Goal: Task Accomplishment & Management: Manage account settings

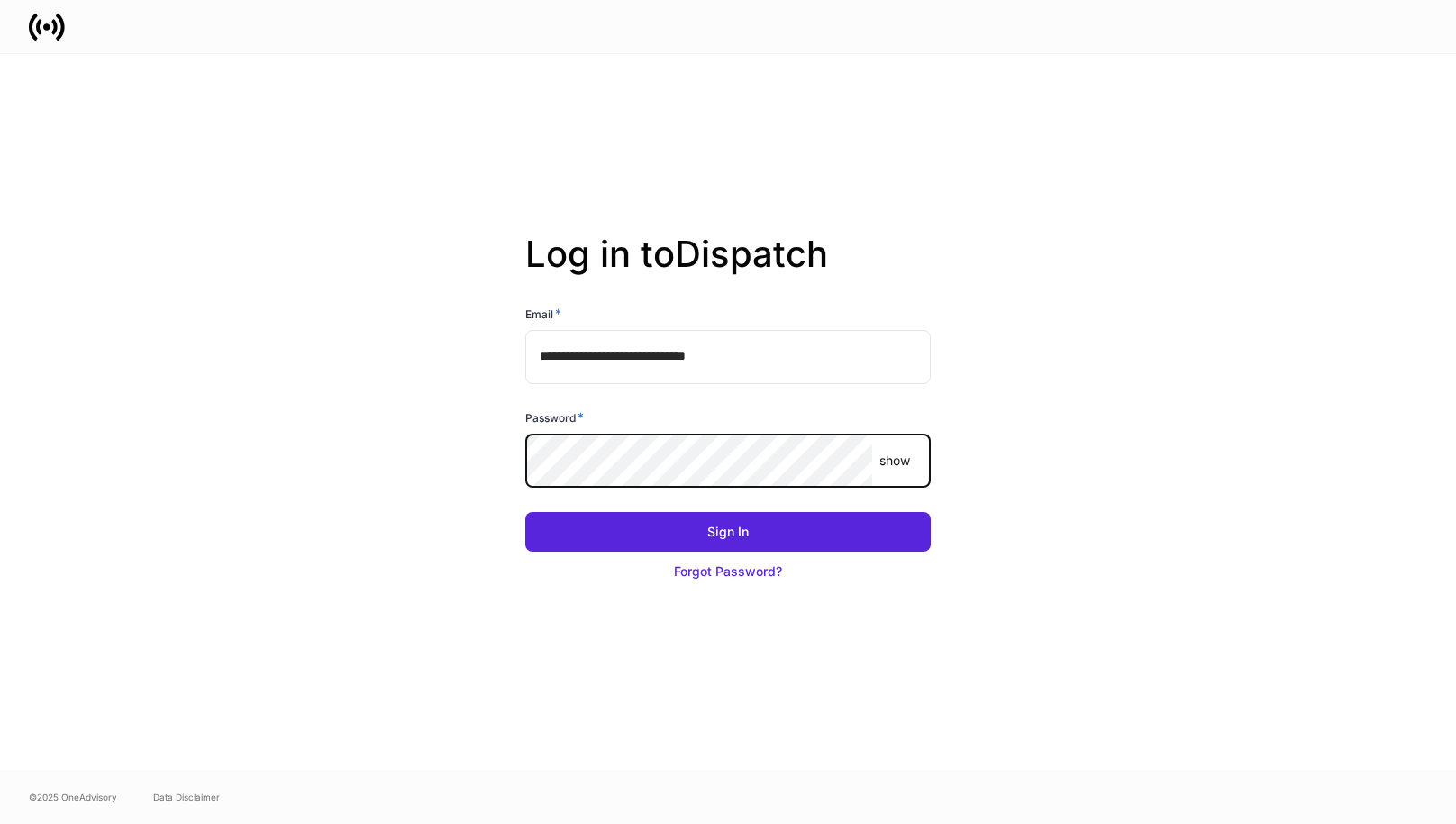
click at [525, 513] on button "Sign In" at bounding box center [728, 532] width 406 height 39
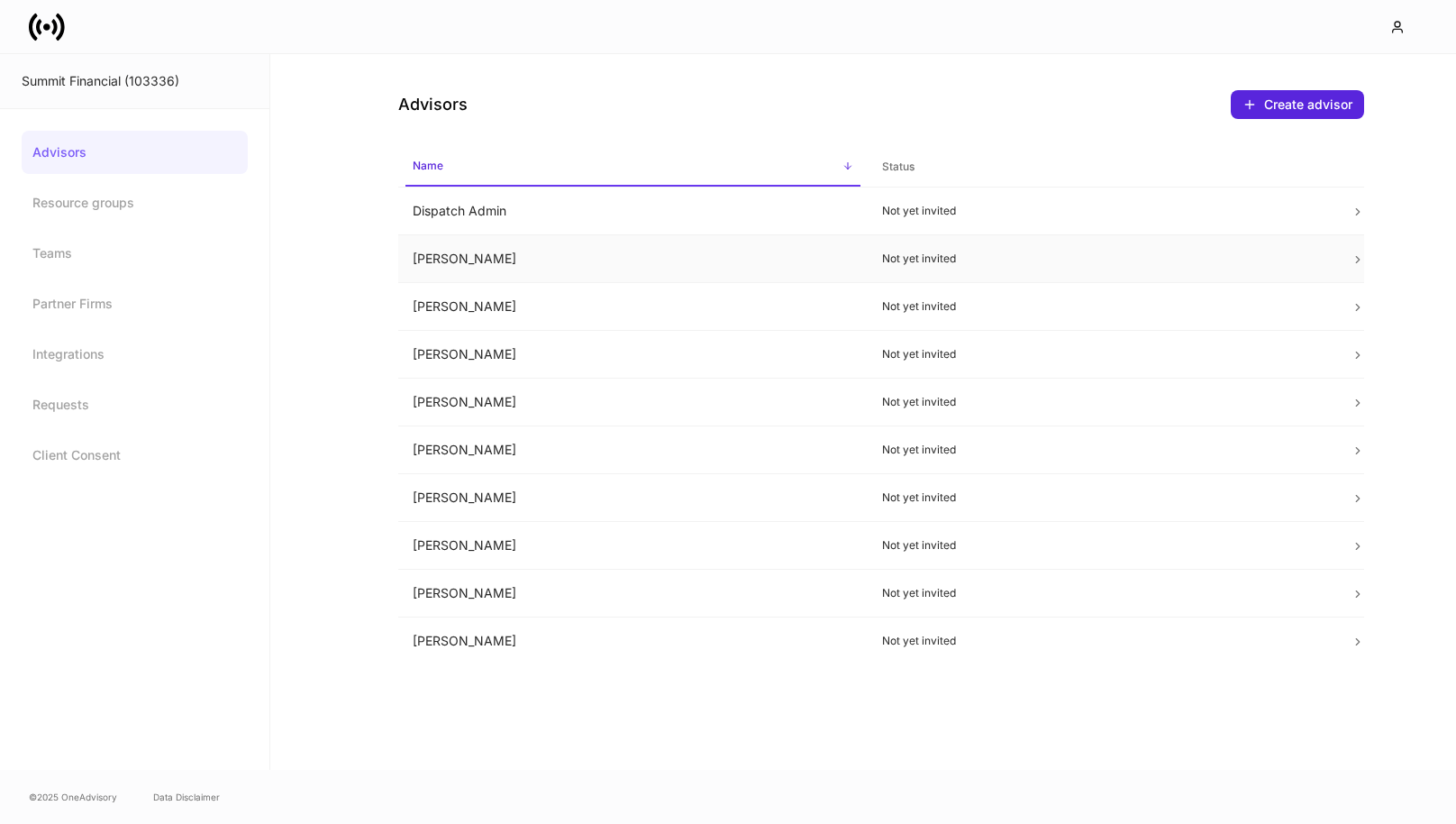
click at [943, 254] on p "Not yet invited" at bounding box center [1102, 258] width 440 height 15
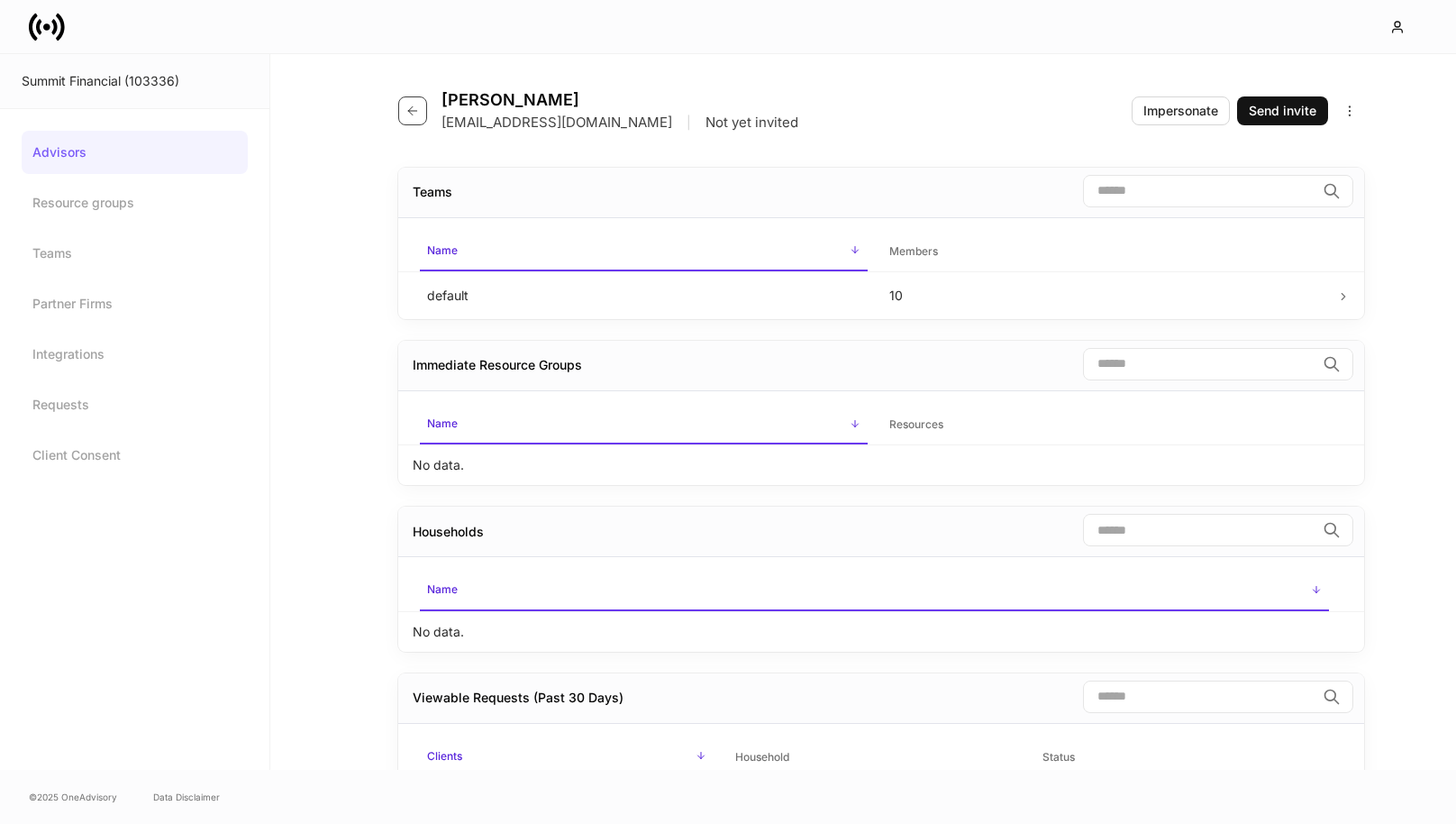
click at [410, 117] on icon "button" at bounding box center [413, 110] width 15 height 15
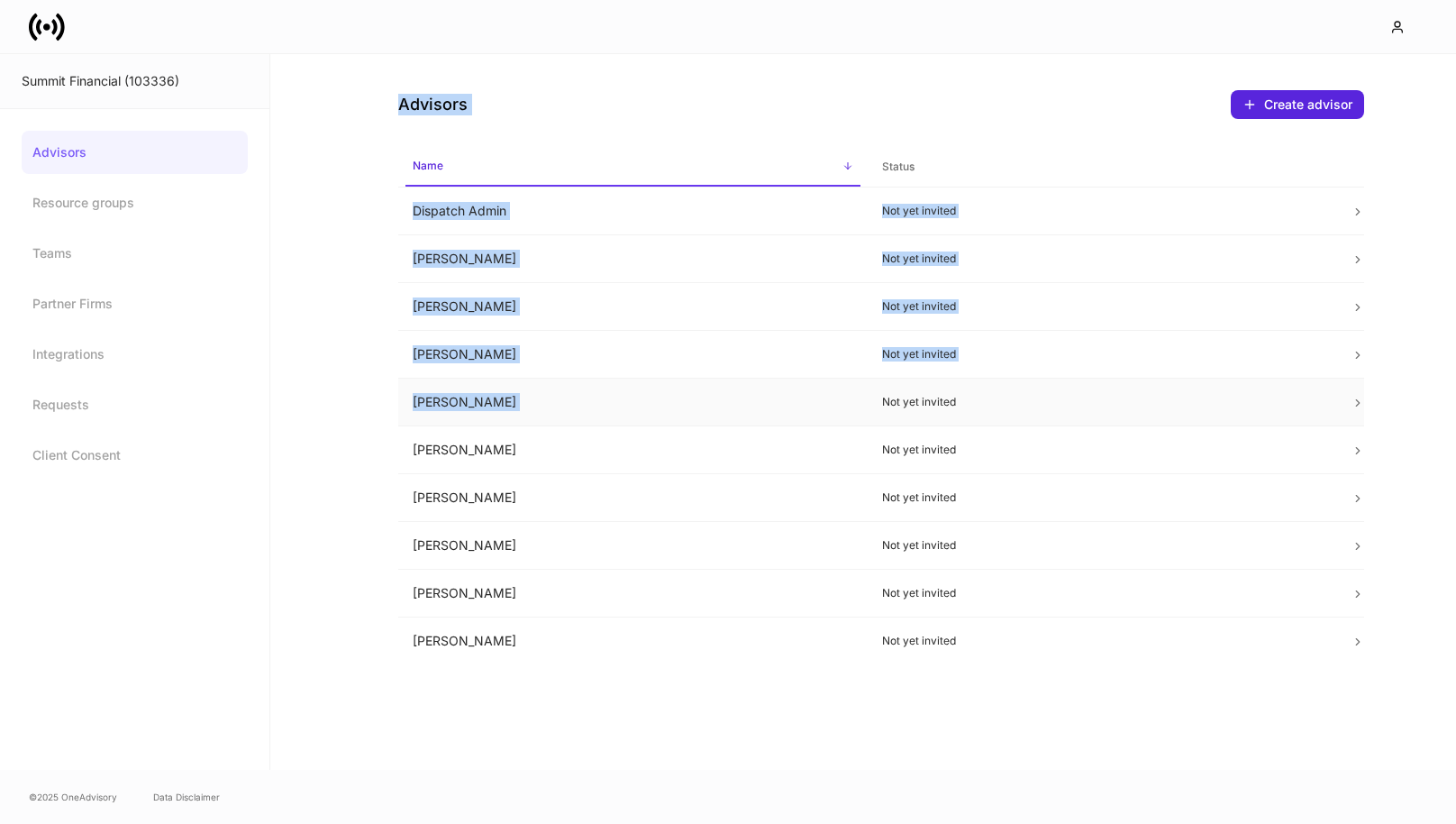
click at [1315, 378] on td "Not yet invited" at bounding box center [1102, 402] width 470 height 47
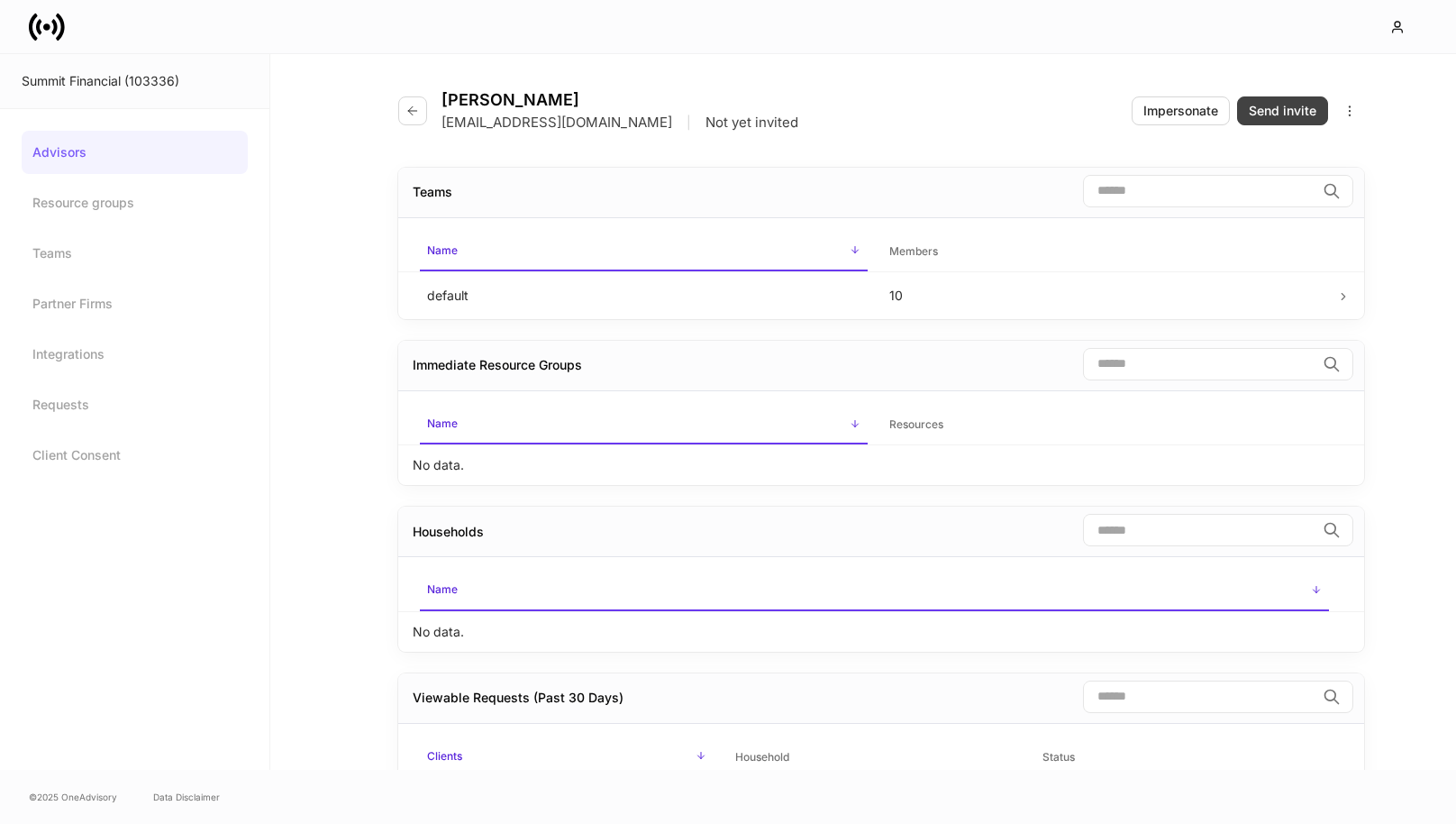
click at [1279, 104] on div "Send invite" at bounding box center [1283, 110] width 68 height 18
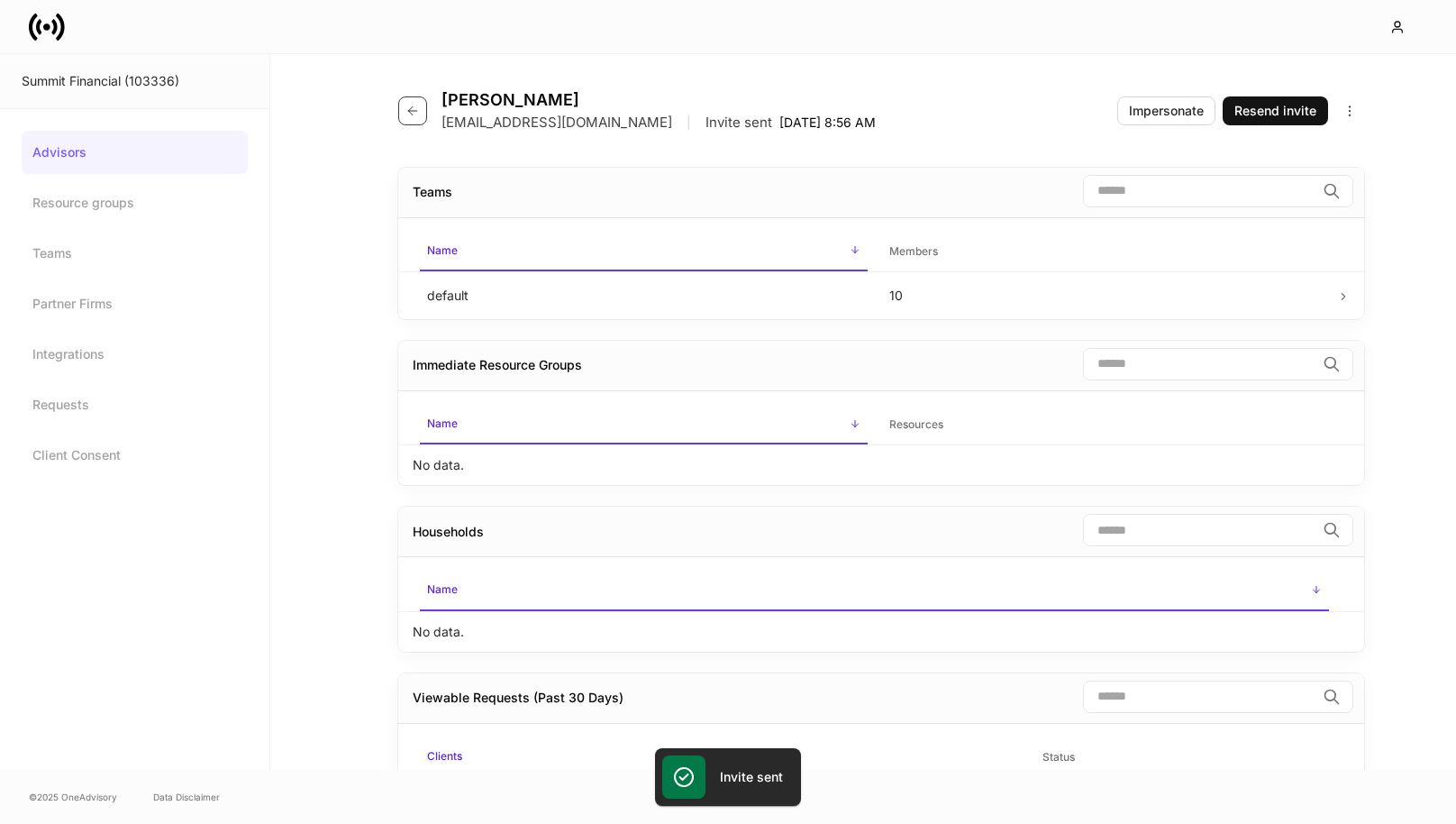
click at [404, 113] on button "button" at bounding box center [412, 110] width 29 height 29
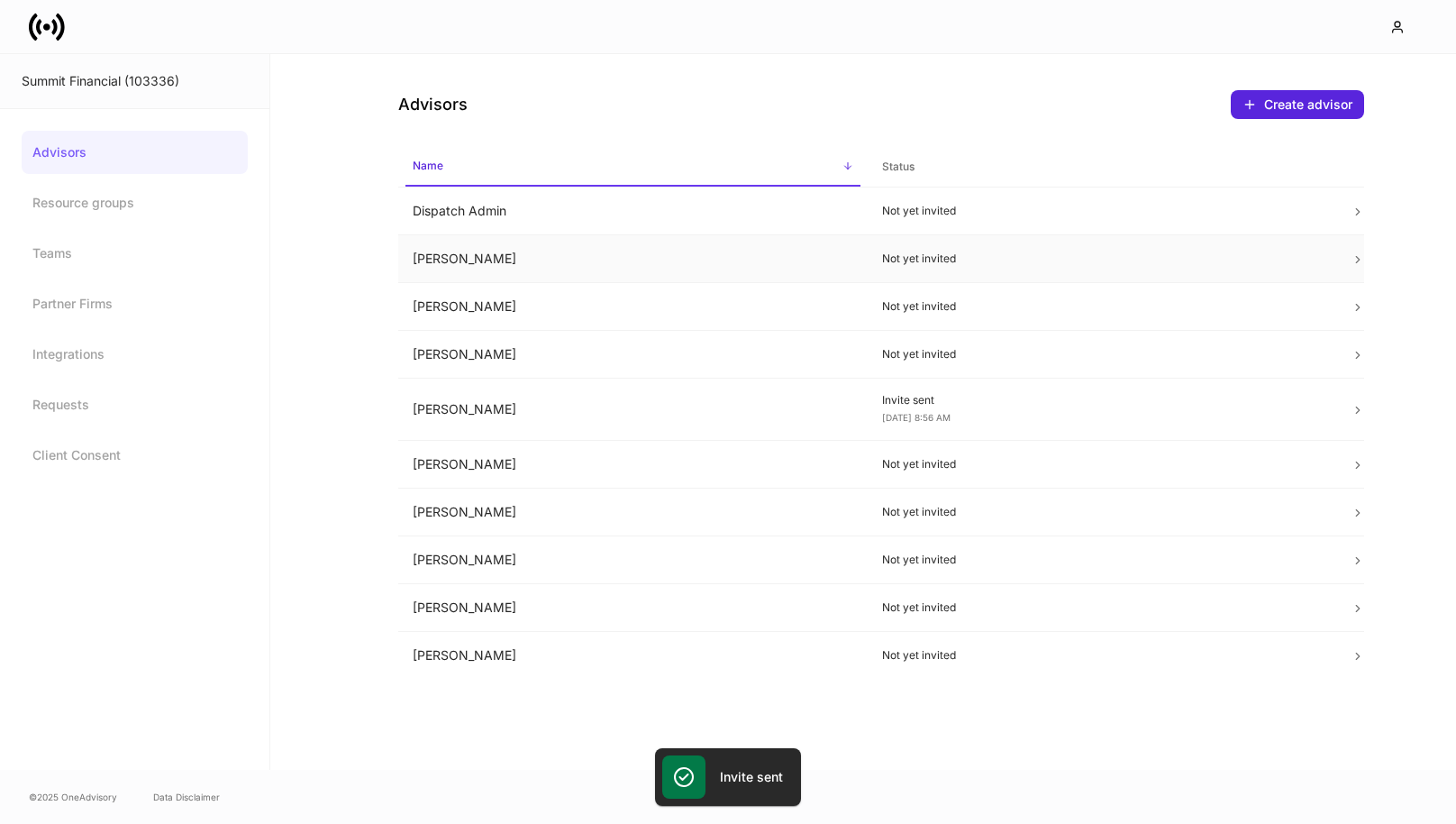
click at [736, 257] on td "[PERSON_NAME]" at bounding box center [632, 259] width 470 height 47
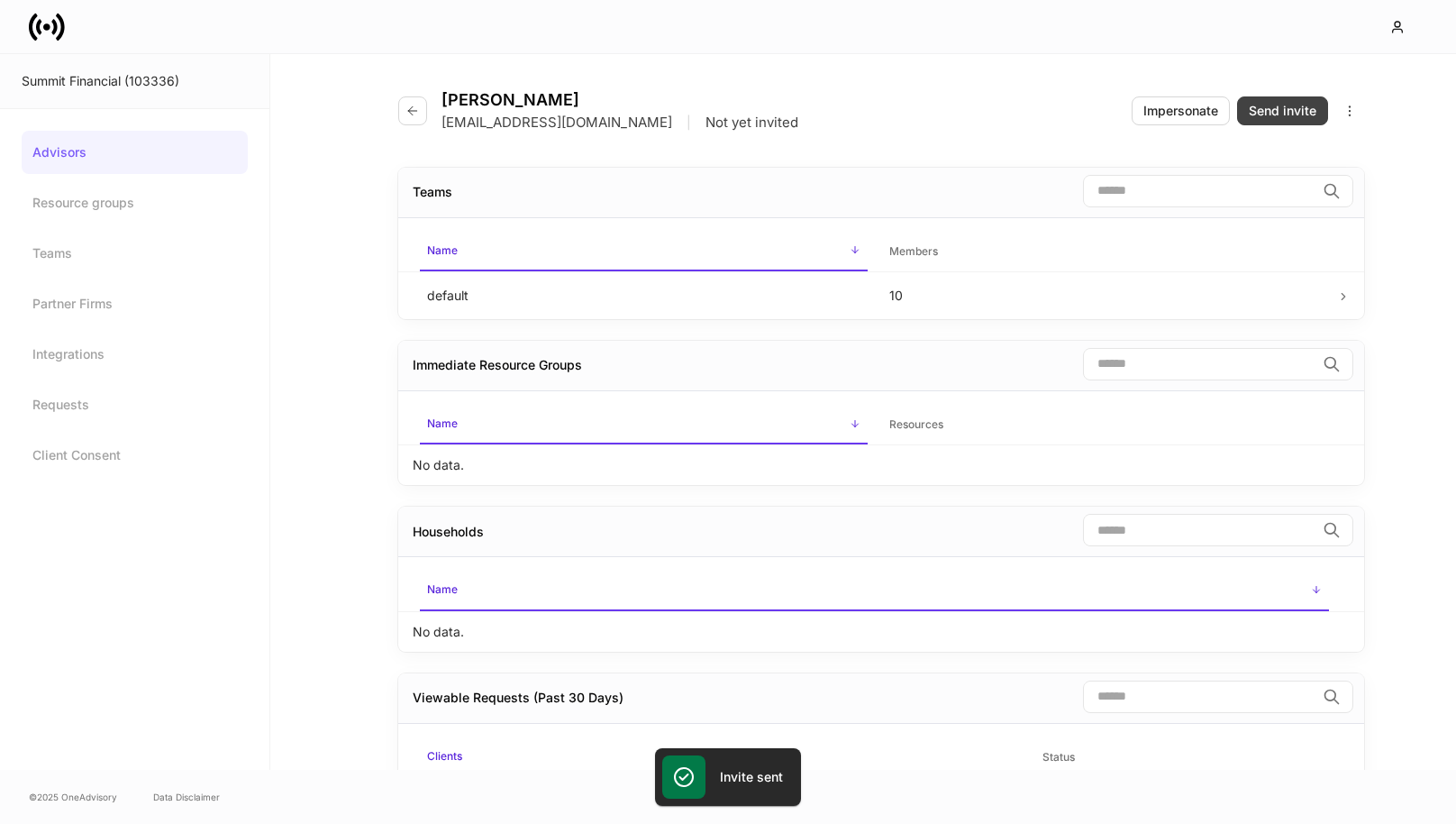
click at [1274, 122] on button "Send invite" at bounding box center [1283, 110] width 91 height 29
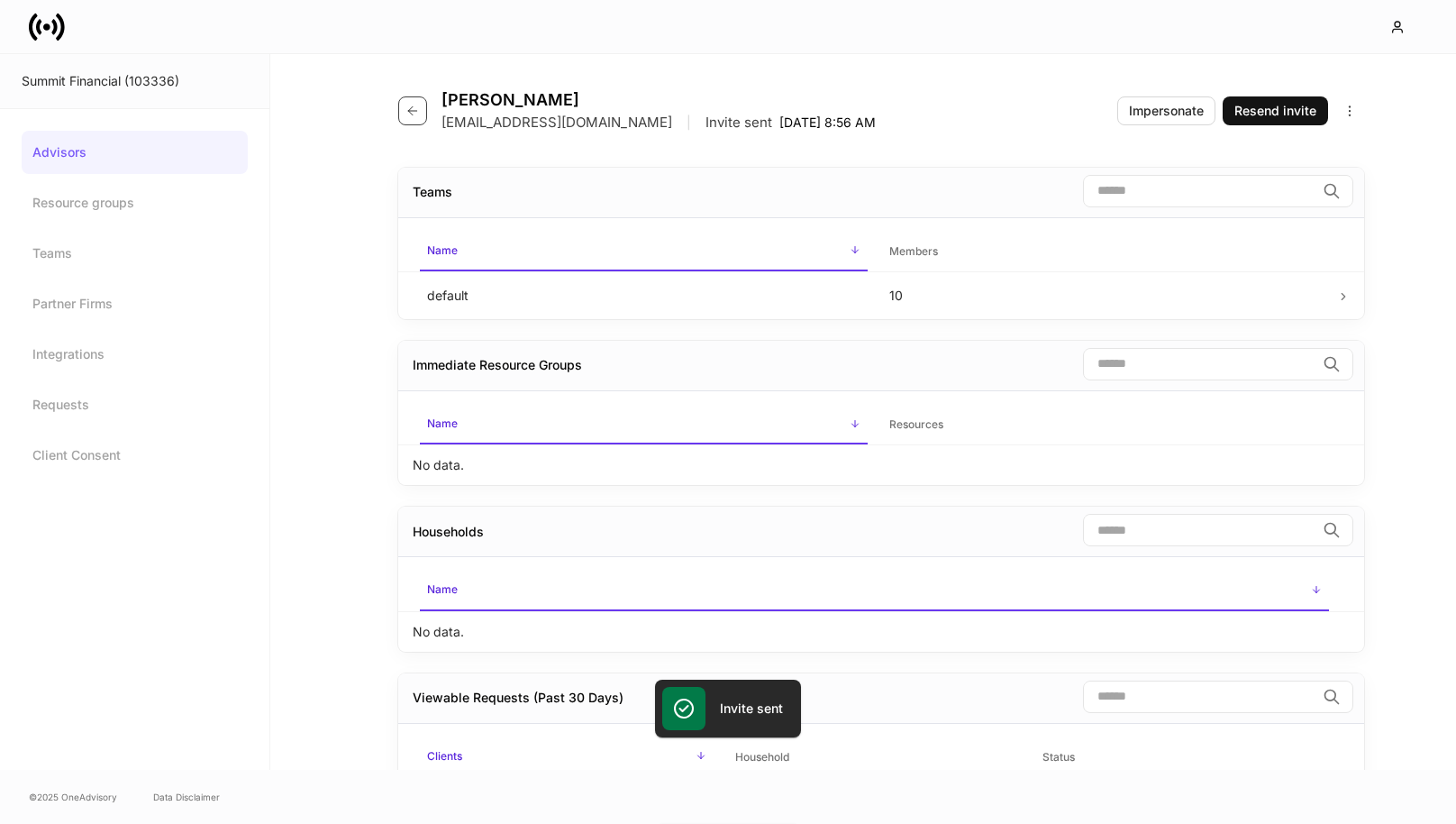
click at [405, 116] on button "button" at bounding box center [412, 110] width 29 height 29
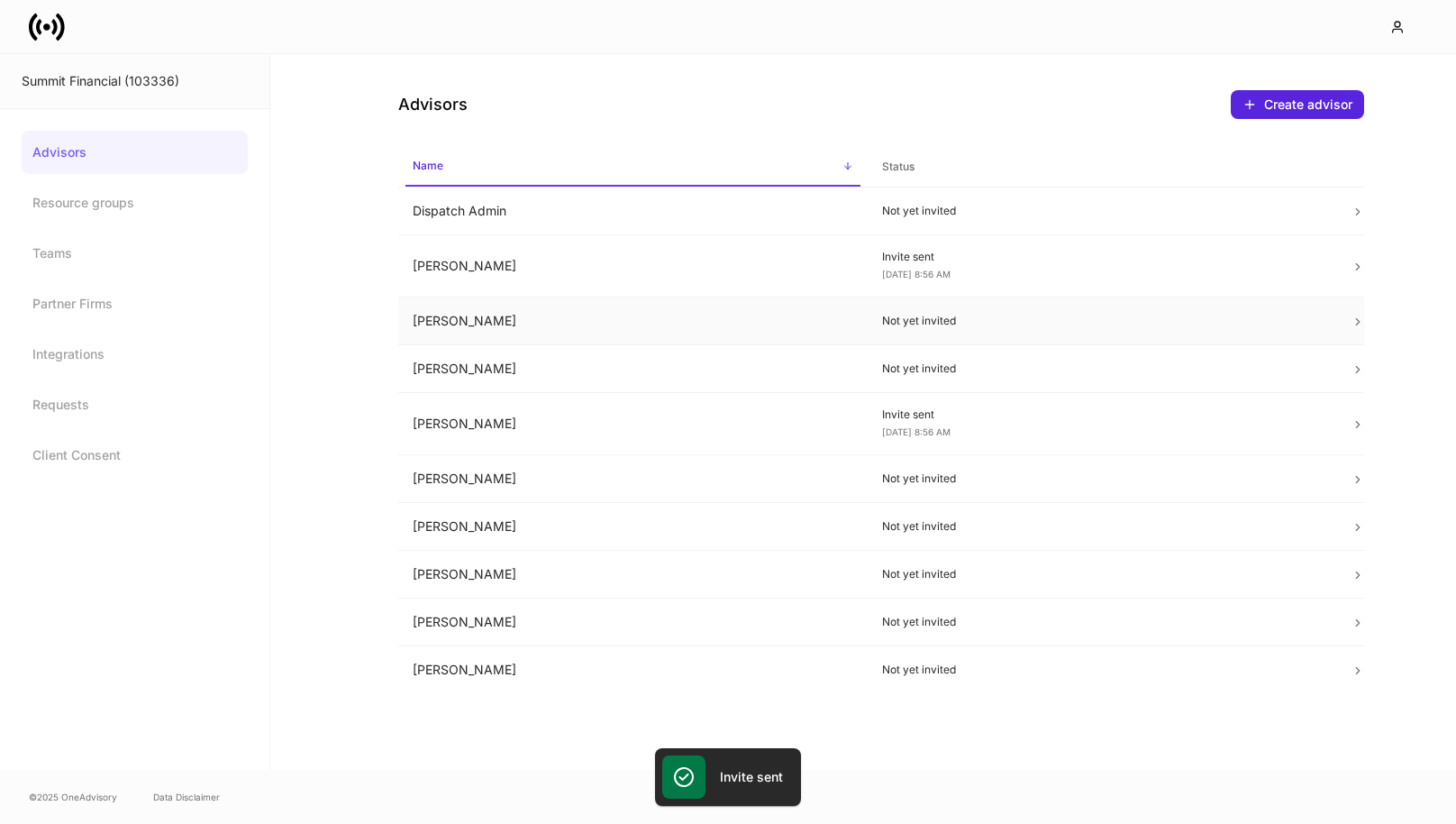
click at [652, 321] on td "[PERSON_NAME]" at bounding box center [632, 321] width 470 height 47
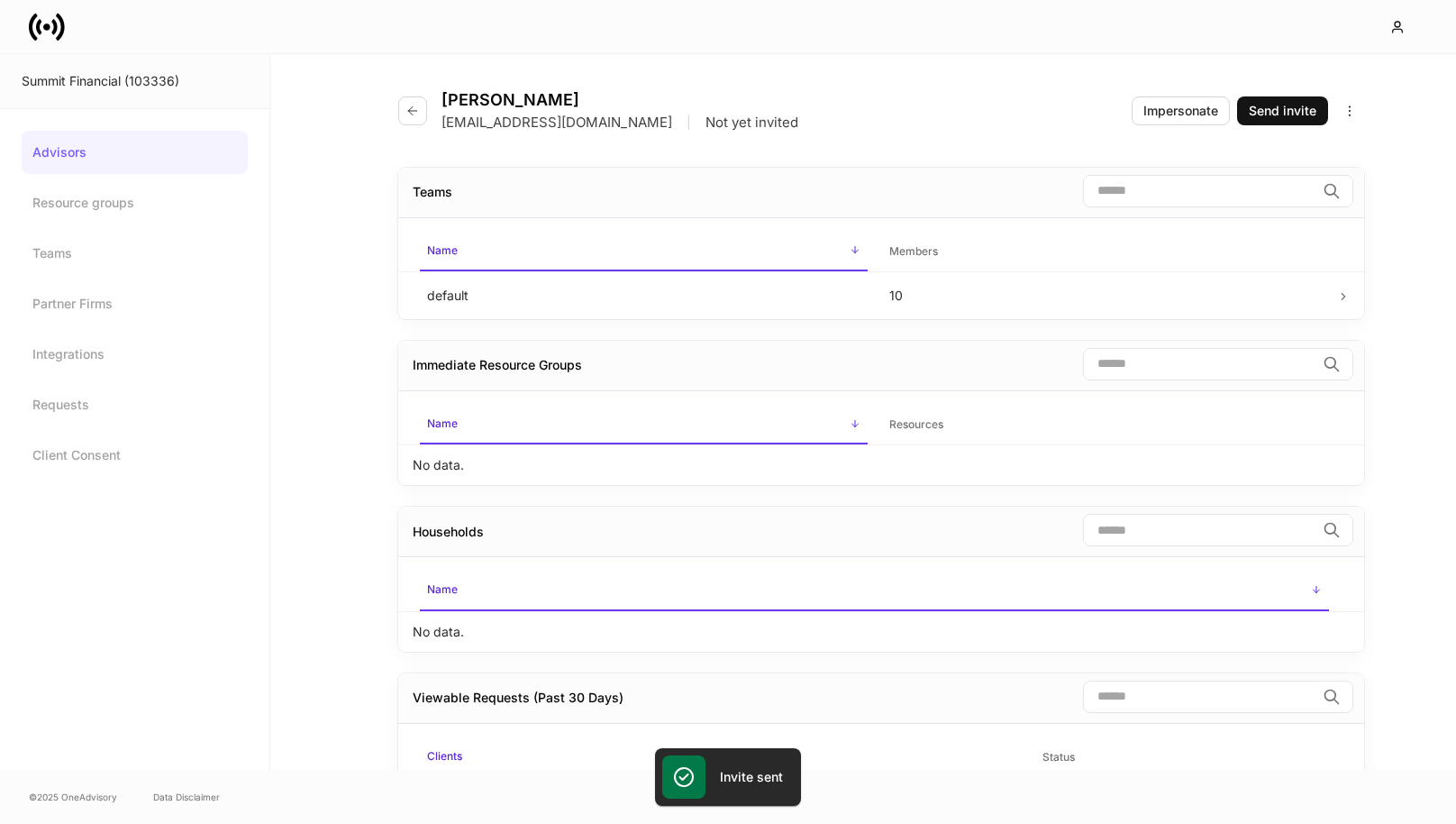
click at [1301, 127] on div "Lindsay Drescher ldrescher@sfr1.com | Not yet invited Impersonate Send invite" at bounding box center [881, 100] width 966 height 92
click at [1301, 111] on div "Send invite" at bounding box center [1283, 110] width 68 height 18
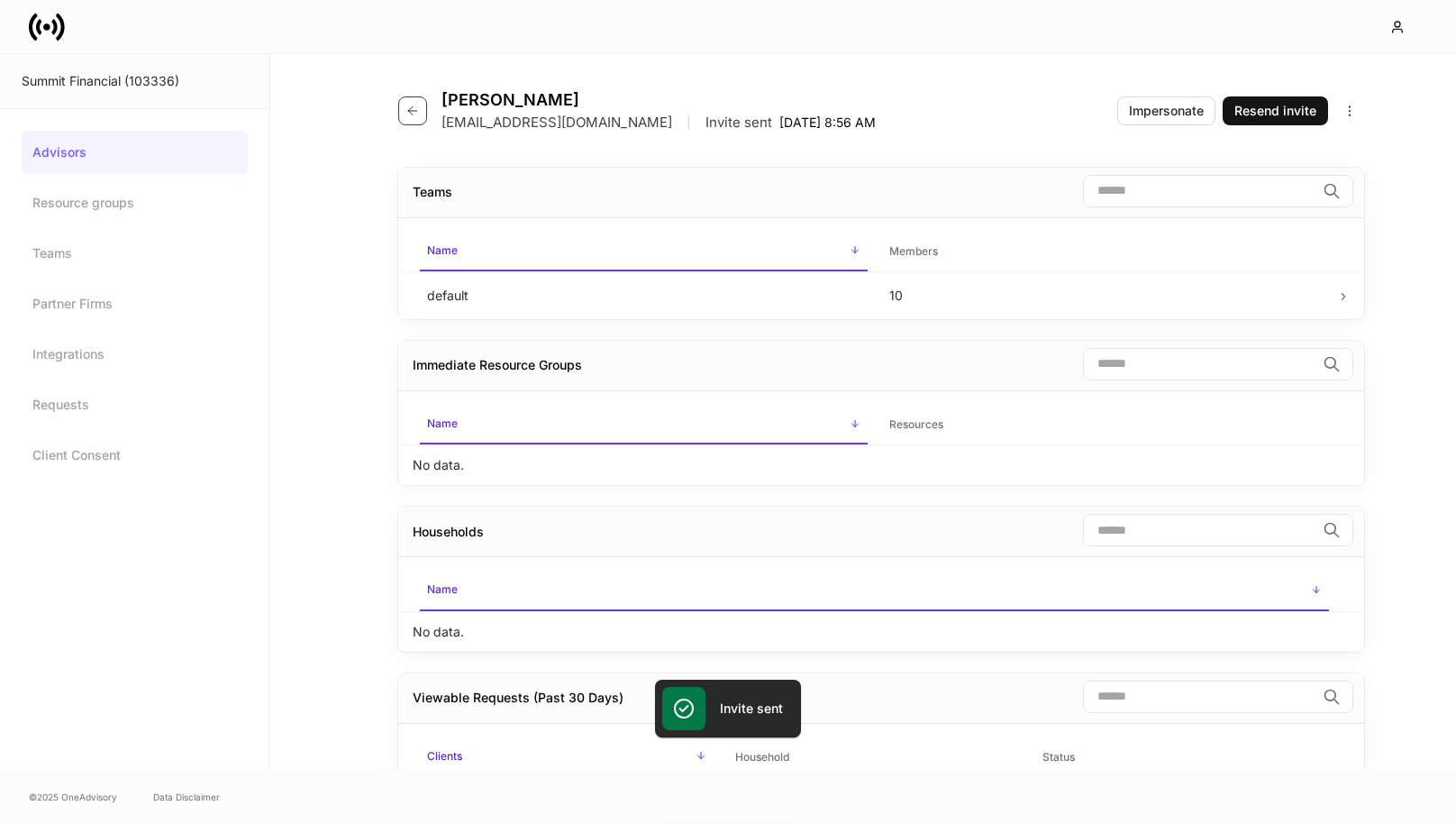
click at [408, 111] on icon "button" at bounding box center [413, 110] width 15 height 15
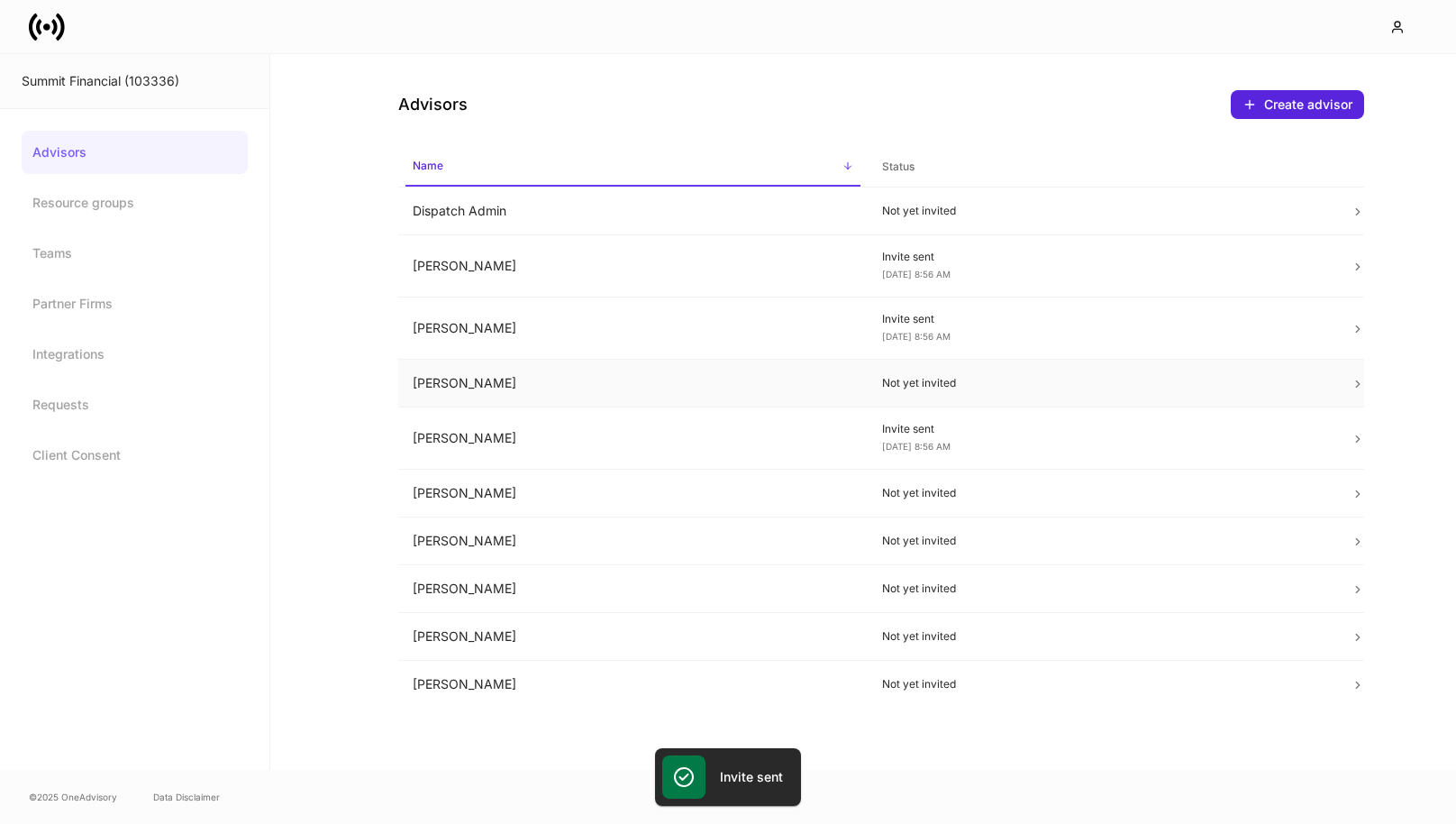
click at [605, 380] on td "[PERSON_NAME]" at bounding box center [632, 383] width 470 height 47
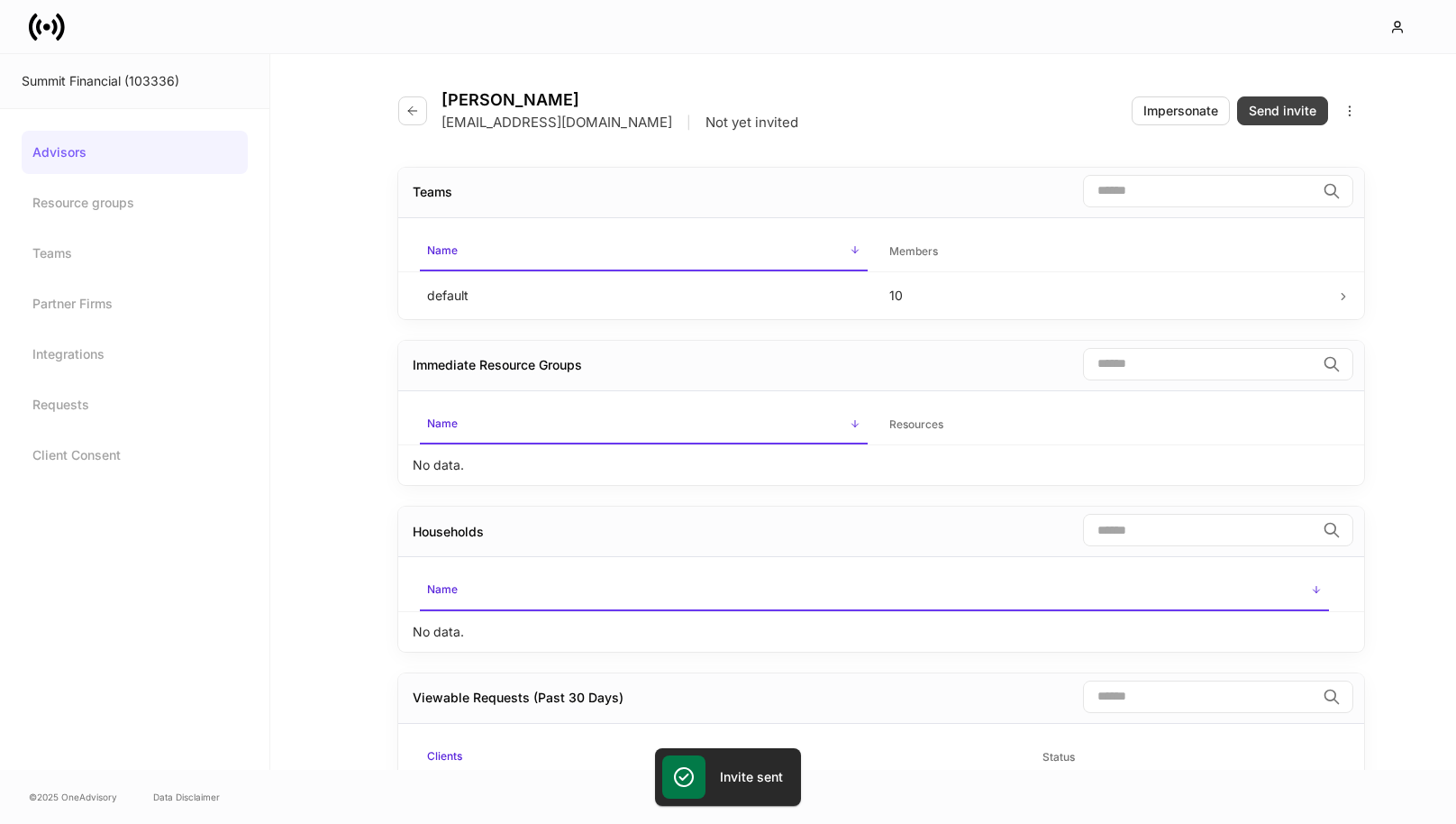
click at [1276, 116] on div "Send invite" at bounding box center [1283, 110] width 68 height 18
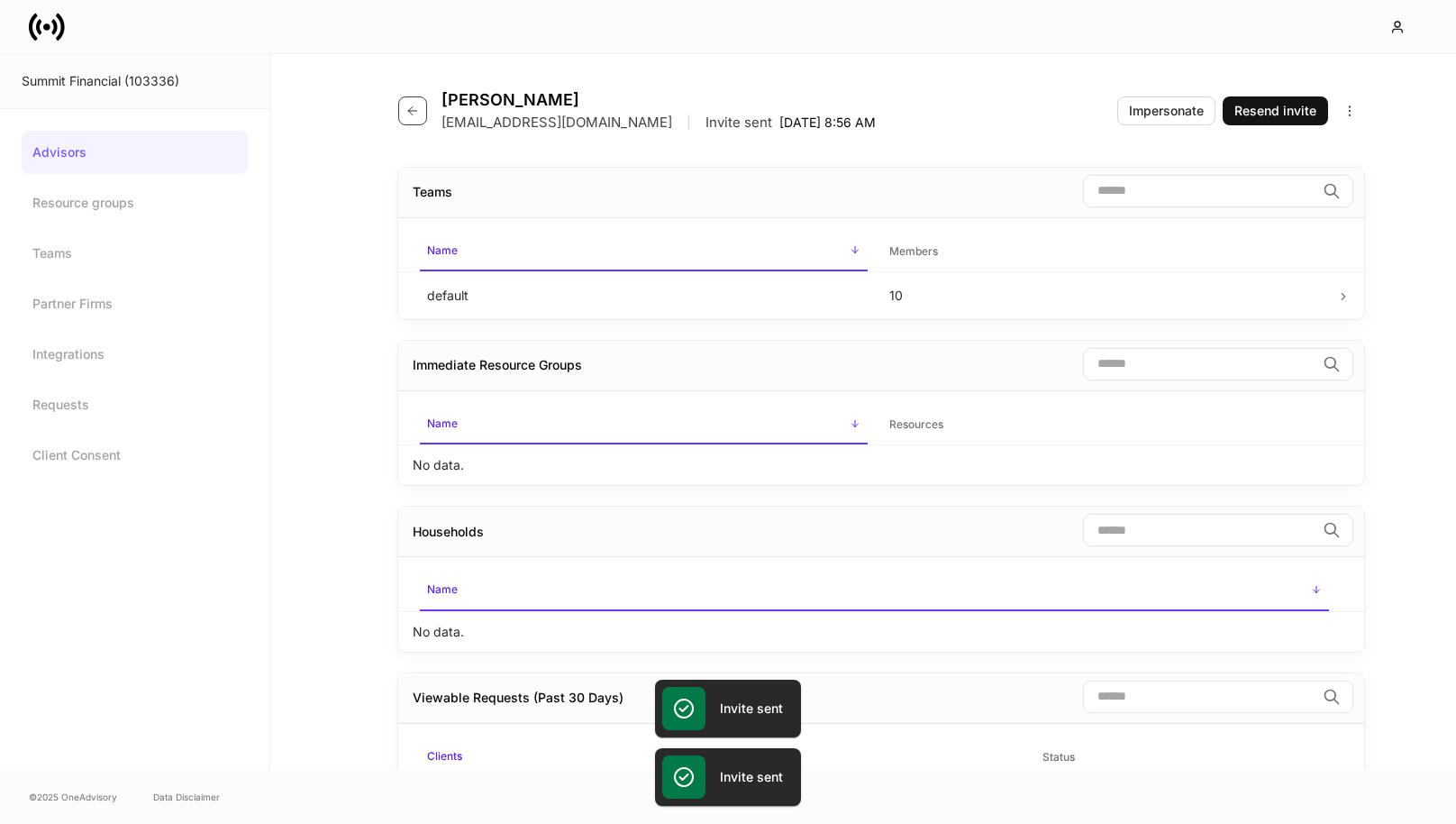
click at [427, 110] on button "button" at bounding box center [412, 110] width 29 height 29
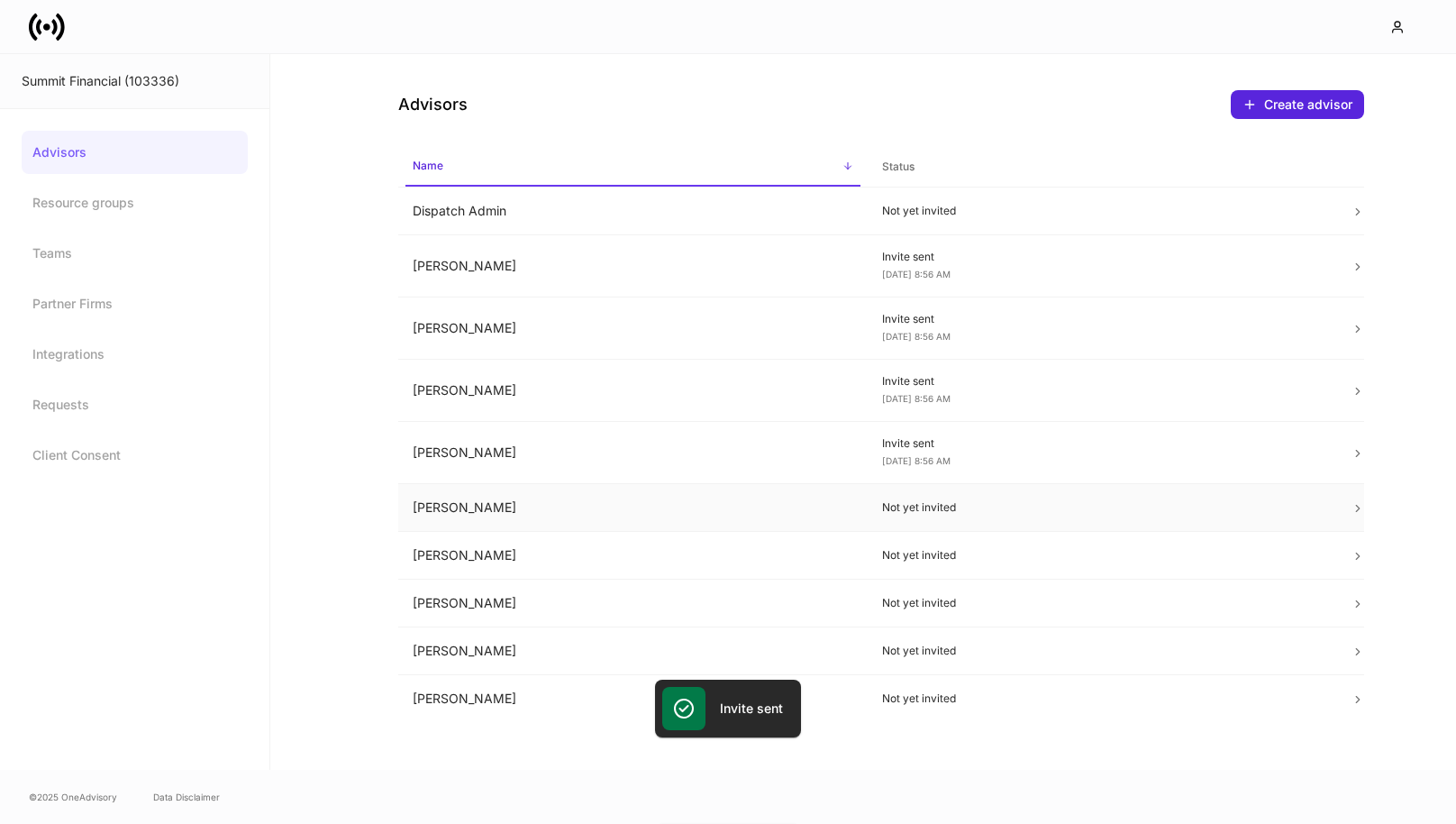
click at [673, 516] on td "[PERSON_NAME]" at bounding box center [632, 508] width 470 height 47
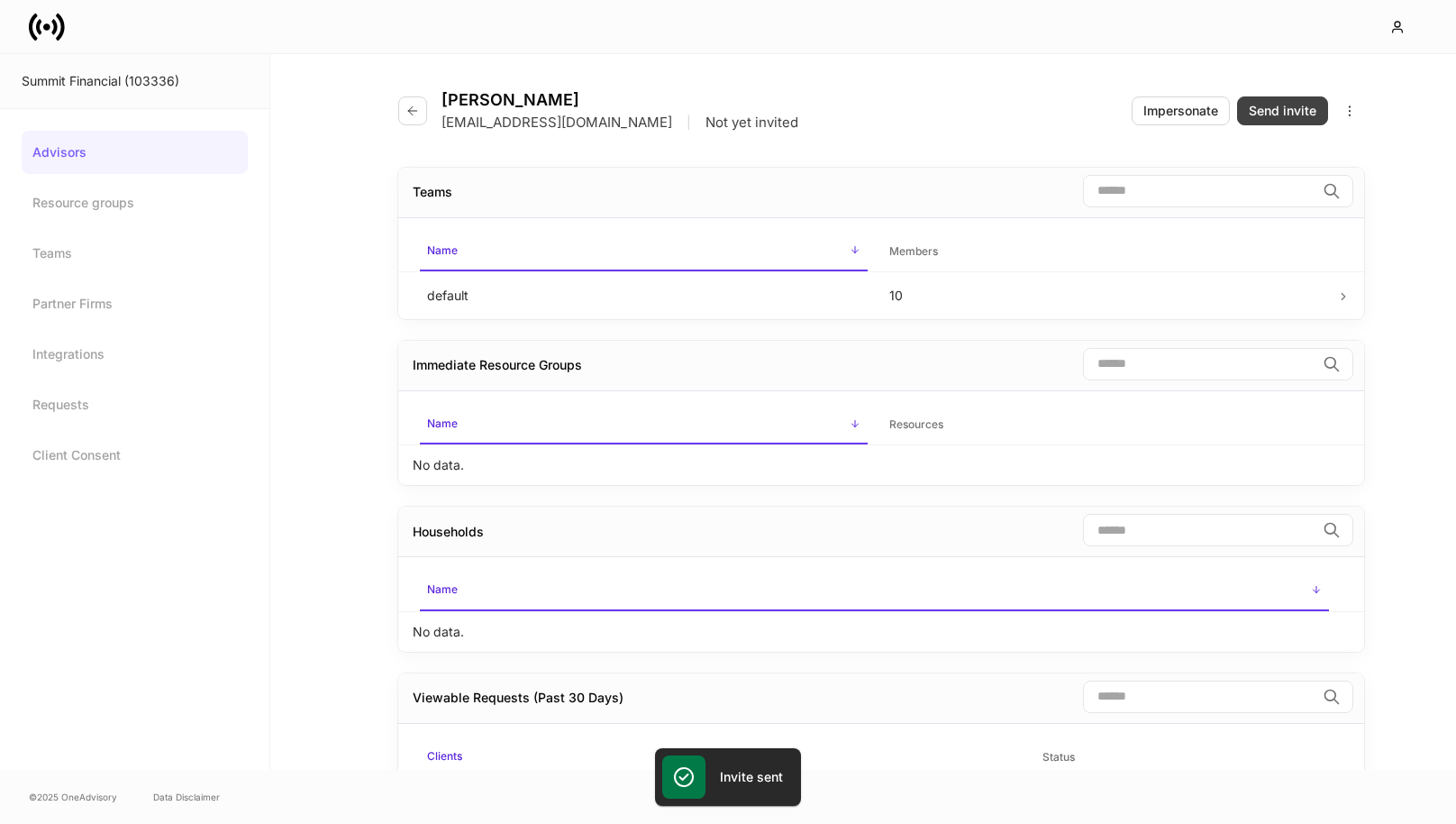
click at [1280, 112] on div "Send invite" at bounding box center [1283, 110] width 68 height 18
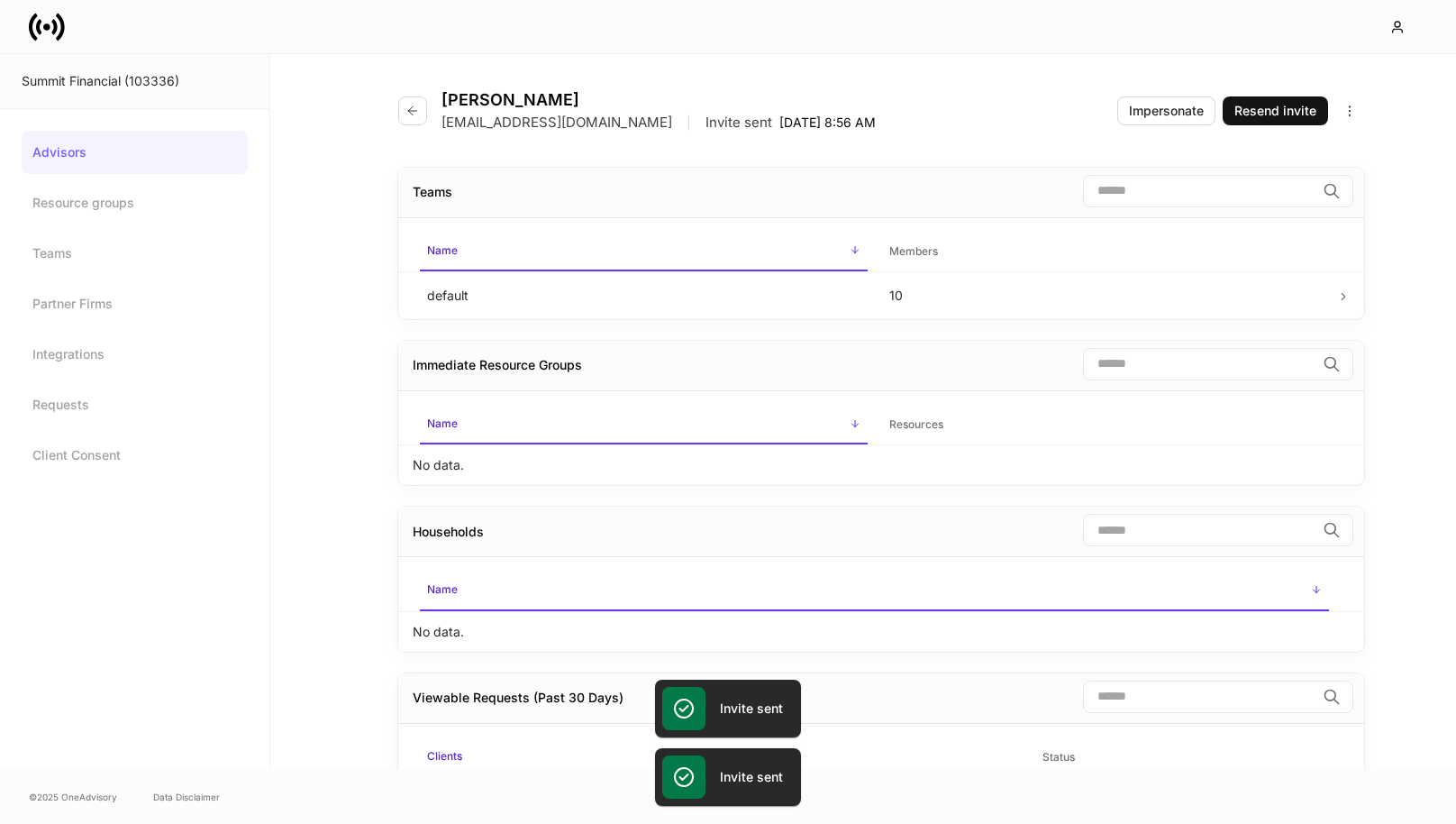
click at [382, 107] on div "Steve Pfundstein spfundstein@sfr1.com | Invite sent Sep 30, 8:56 AM Impersonate…" at bounding box center [882, 457] width 1082 height 807
click at [408, 107] on icon "button" at bounding box center [413, 110] width 15 height 15
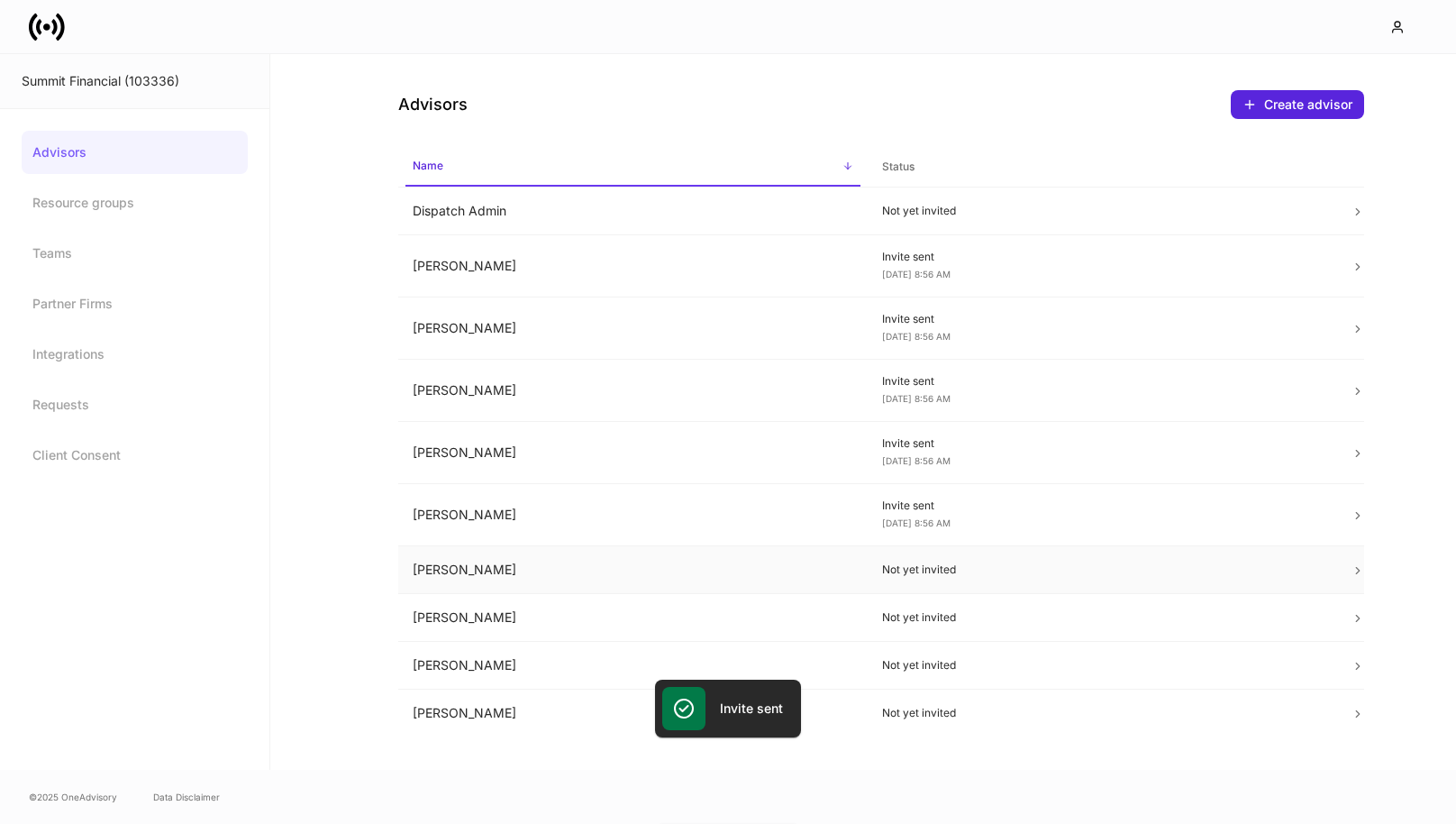
click at [658, 563] on td "[PERSON_NAME]" at bounding box center [632, 570] width 470 height 47
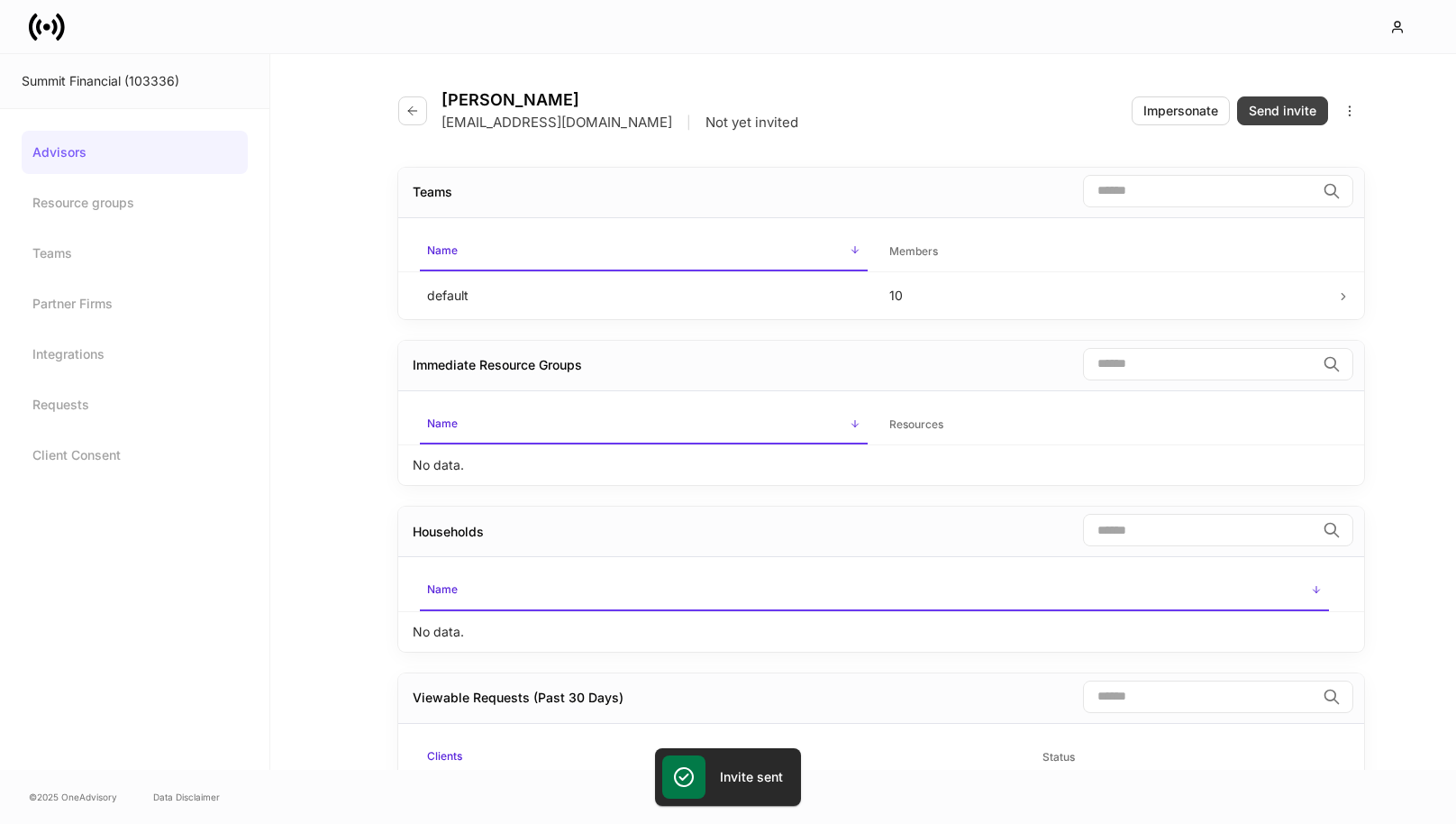
click at [1282, 114] on div "Send invite" at bounding box center [1283, 110] width 68 height 18
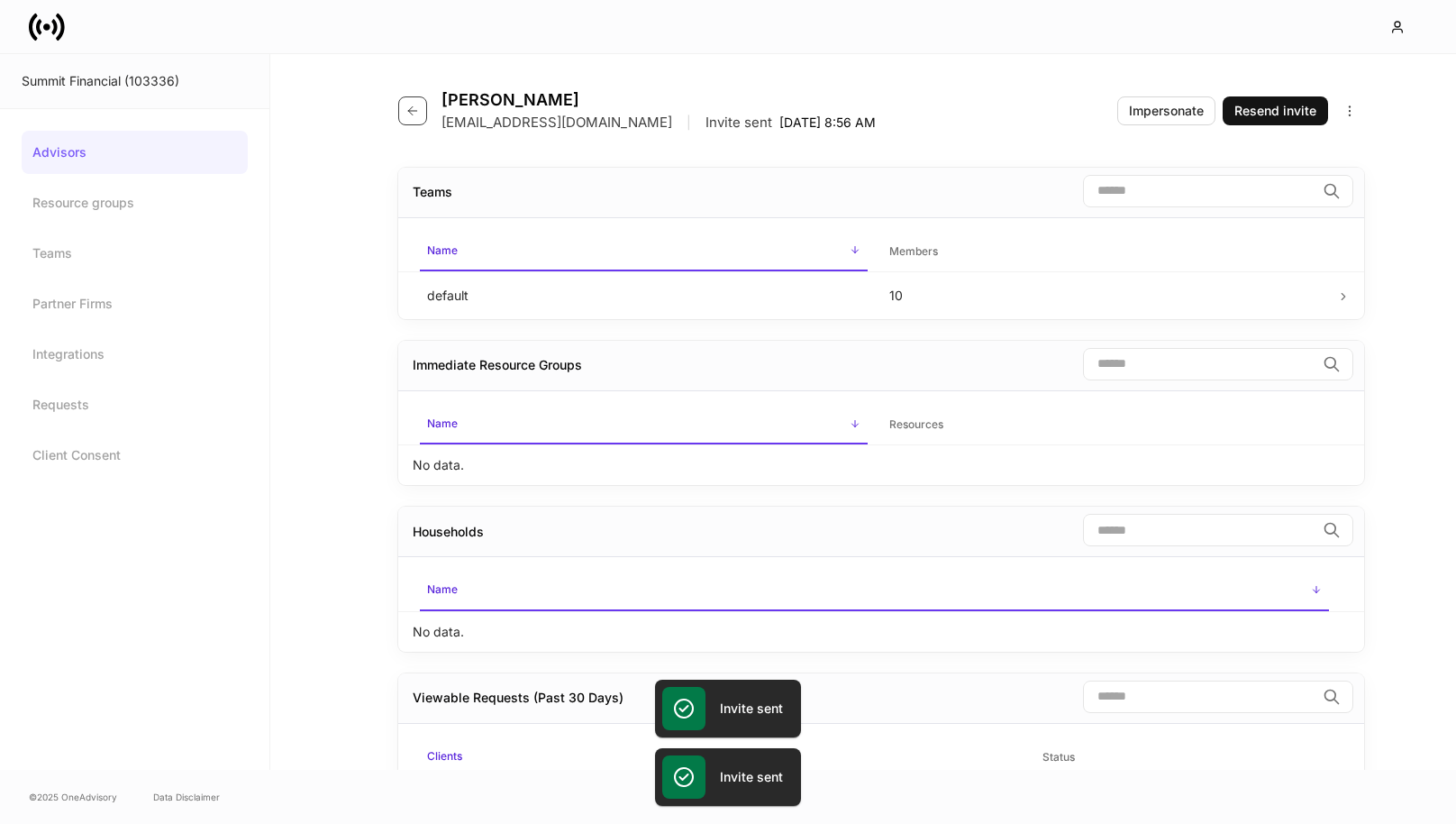
click at [399, 109] on button "button" at bounding box center [412, 110] width 29 height 29
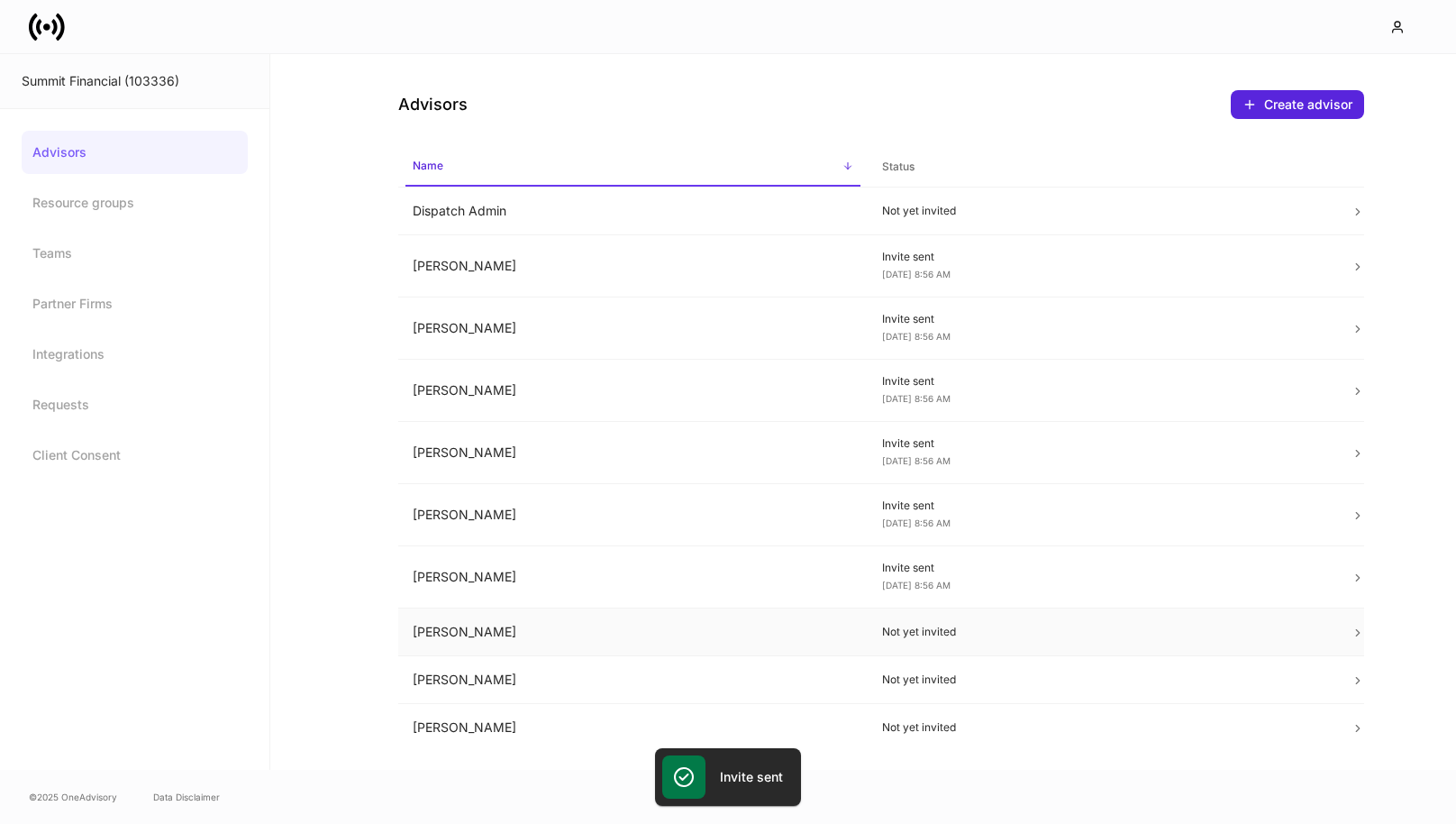
click at [571, 629] on td "[PERSON_NAME]" at bounding box center [632, 632] width 470 height 47
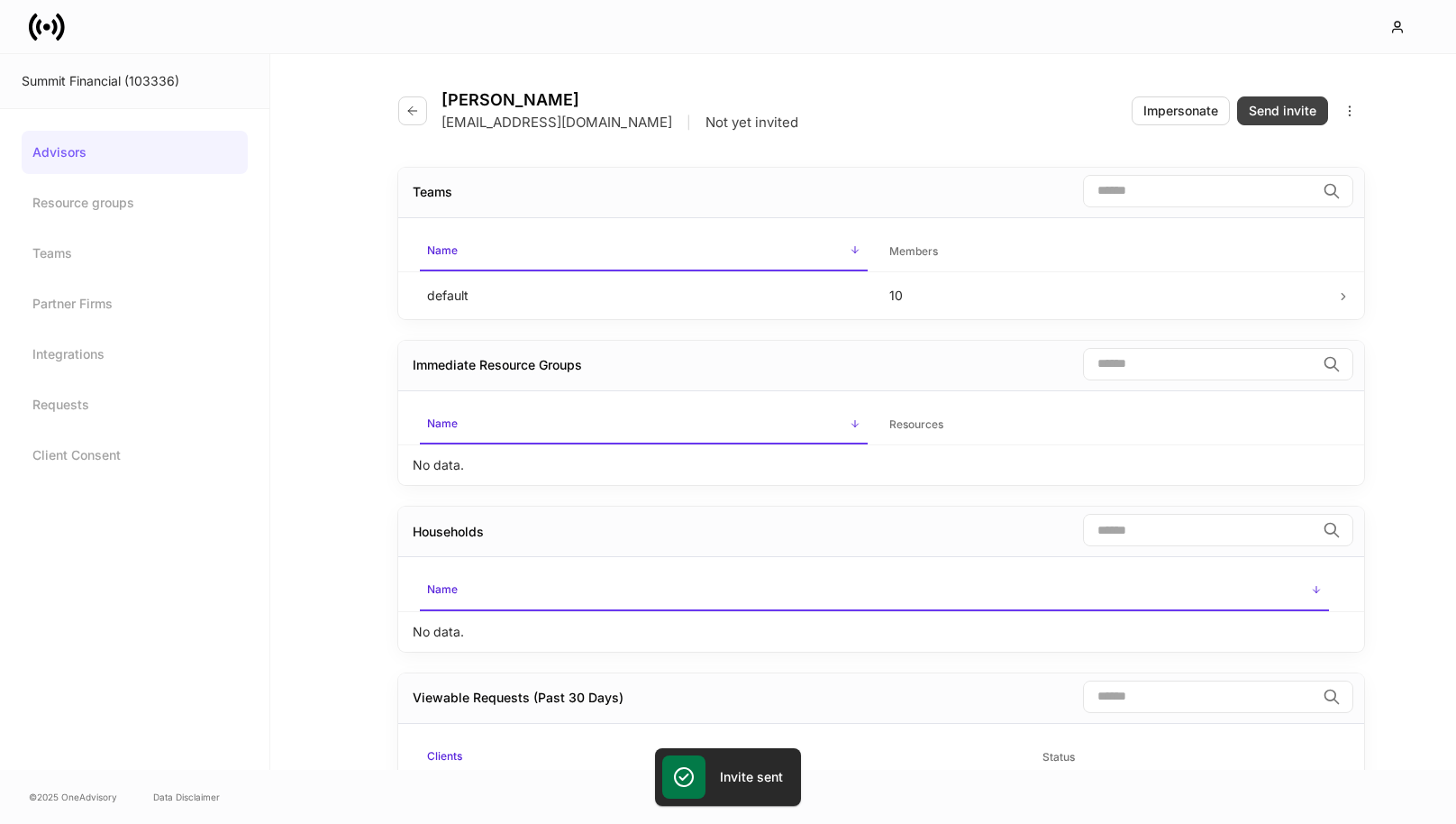
click at [1282, 105] on div "Send invite" at bounding box center [1283, 110] width 68 height 18
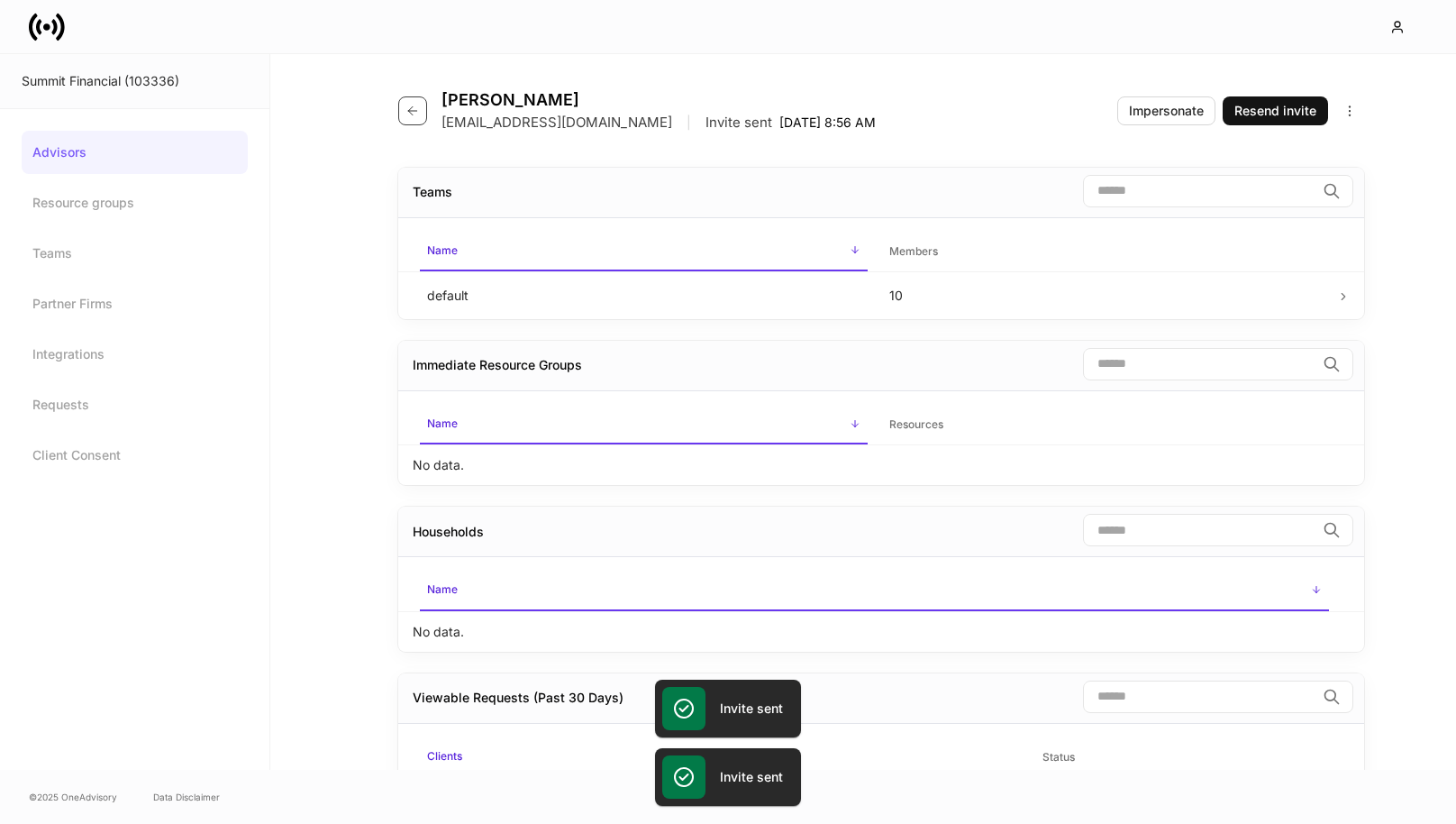
click at [422, 108] on button "button" at bounding box center [412, 110] width 29 height 29
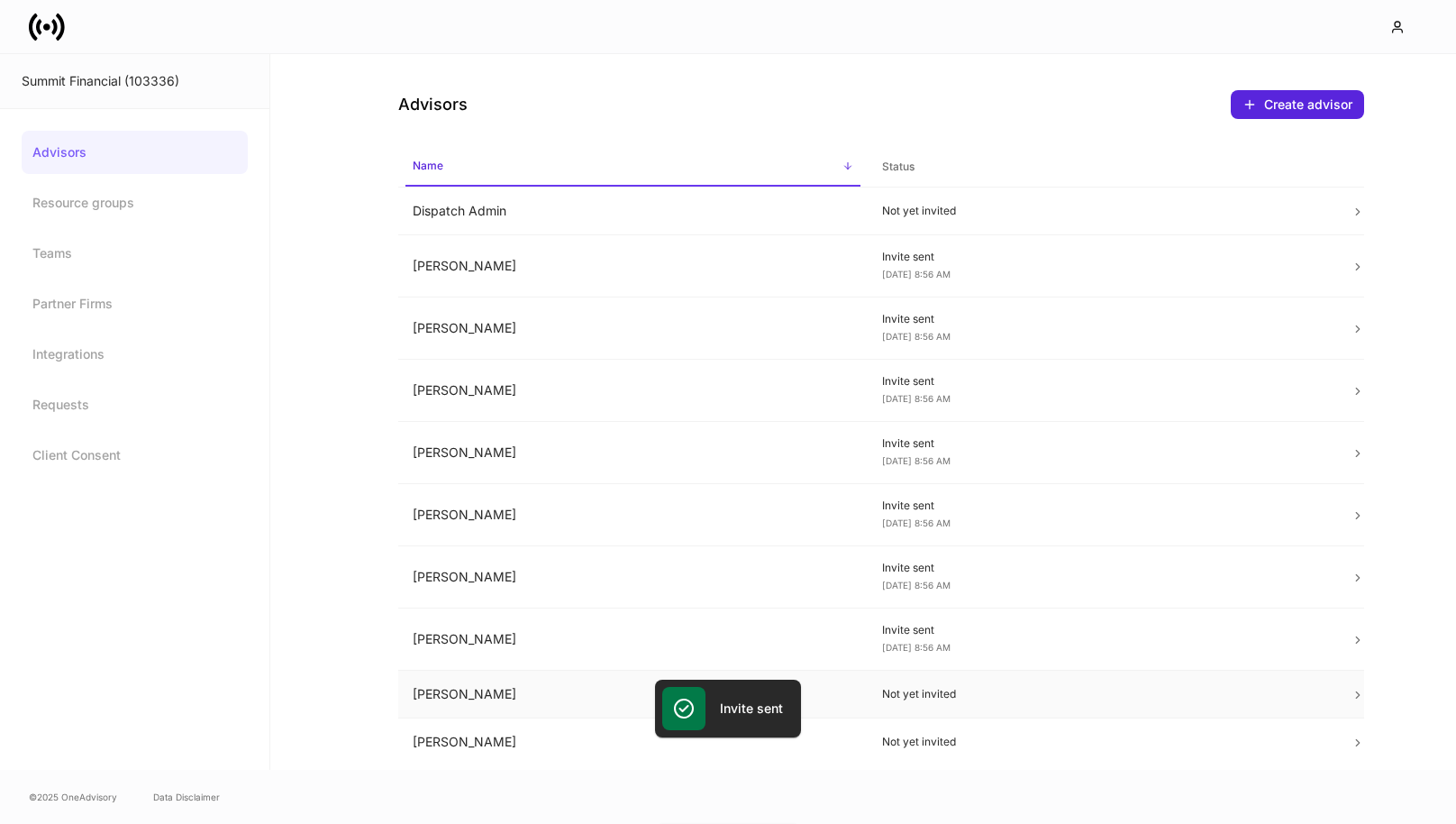
click at [565, 692] on td "[PERSON_NAME]" at bounding box center [632, 695] width 470 height 47
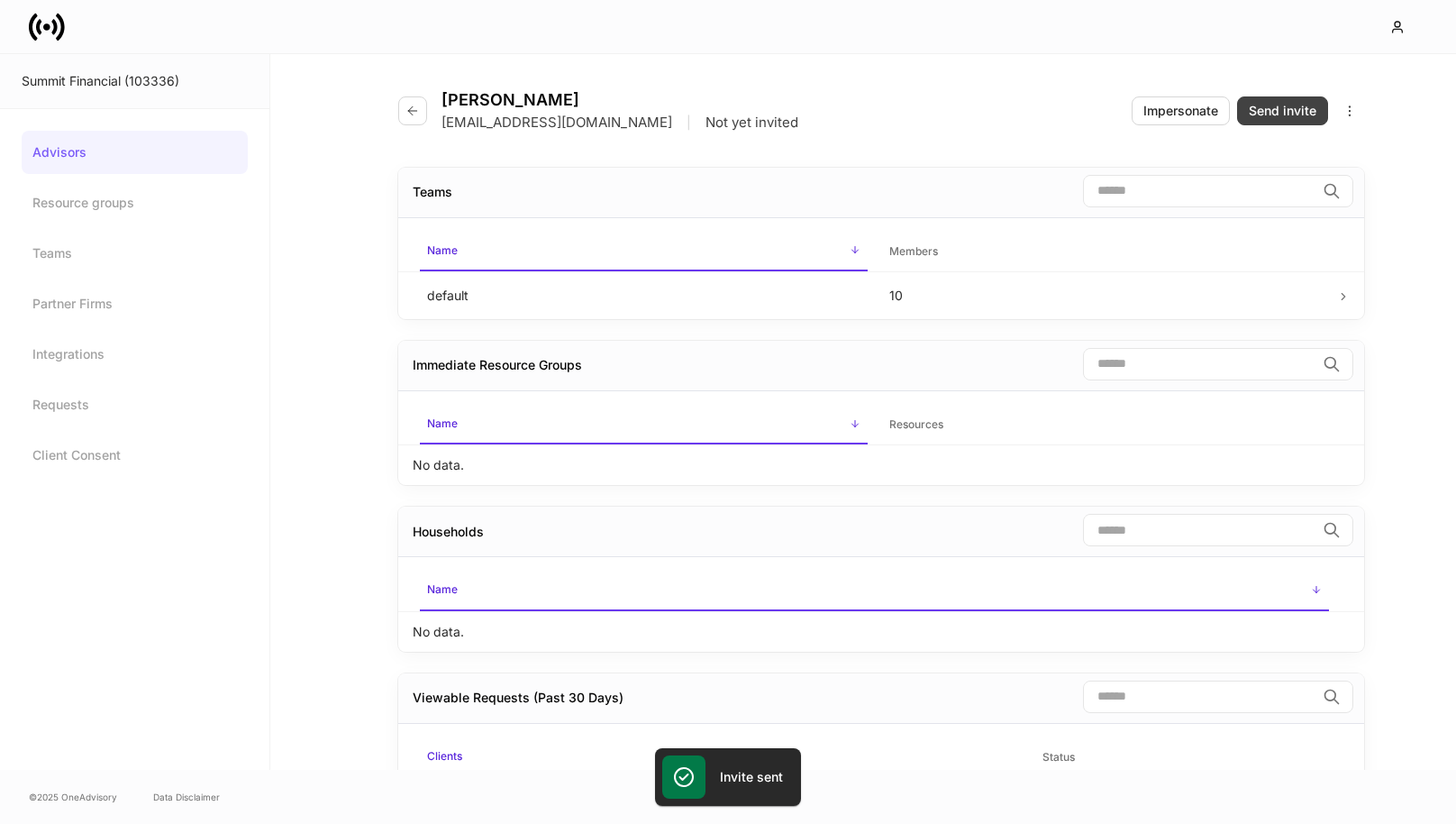
click at [1299, 101] on button "Send invite" at bounding box center [1283, 110] width 91 height 29
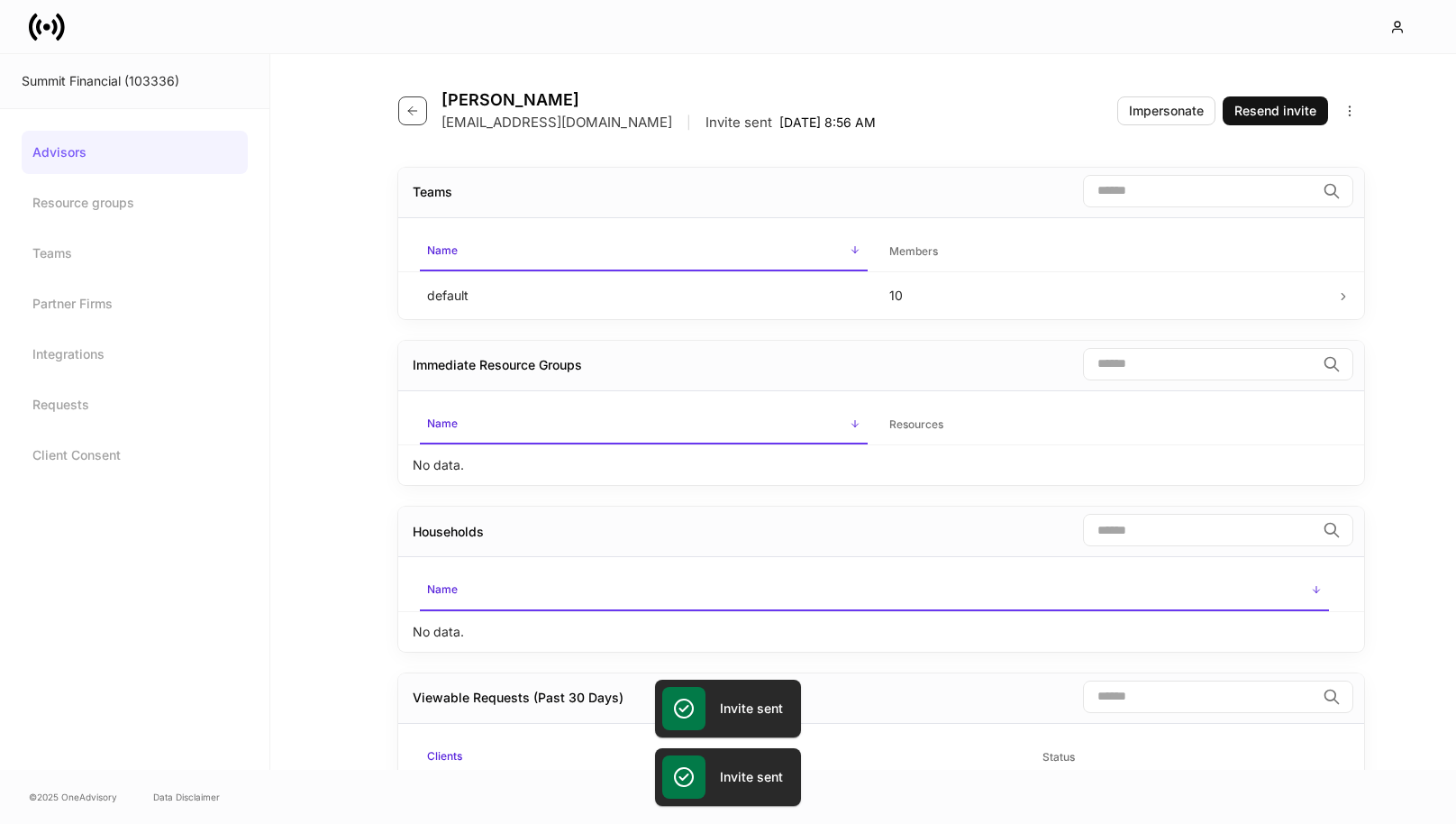
click at [418, 107] on icon "button" at bounding box center [413, 110] width 15 height 15
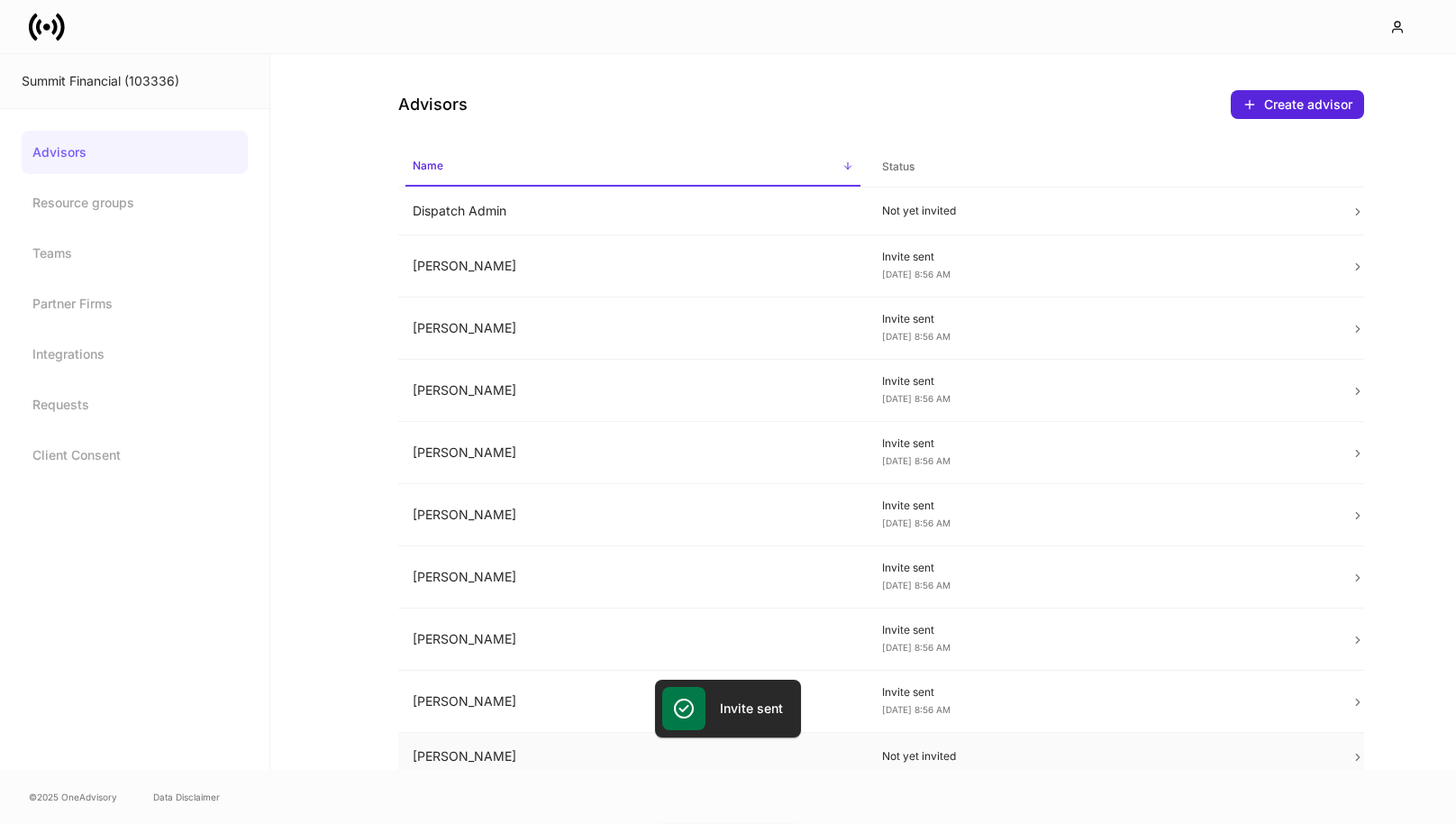
click at [523, 755] on td "[PERSON_NAME]" at bounding box center [632, 757] width 470 height 47
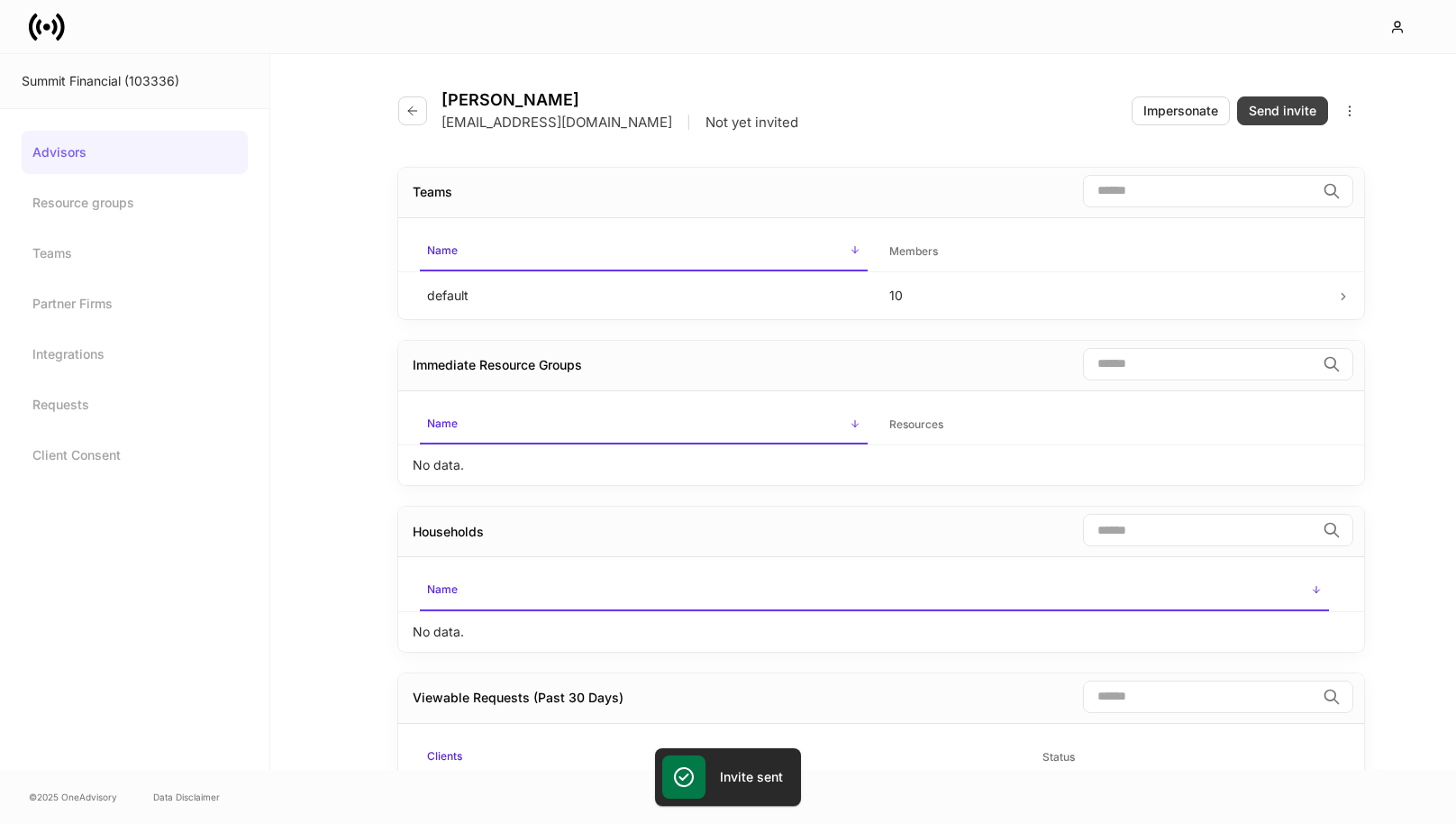
click at [1294, 115] on div "Send invite" at bounding box center [1283, 110] width 68 height 18
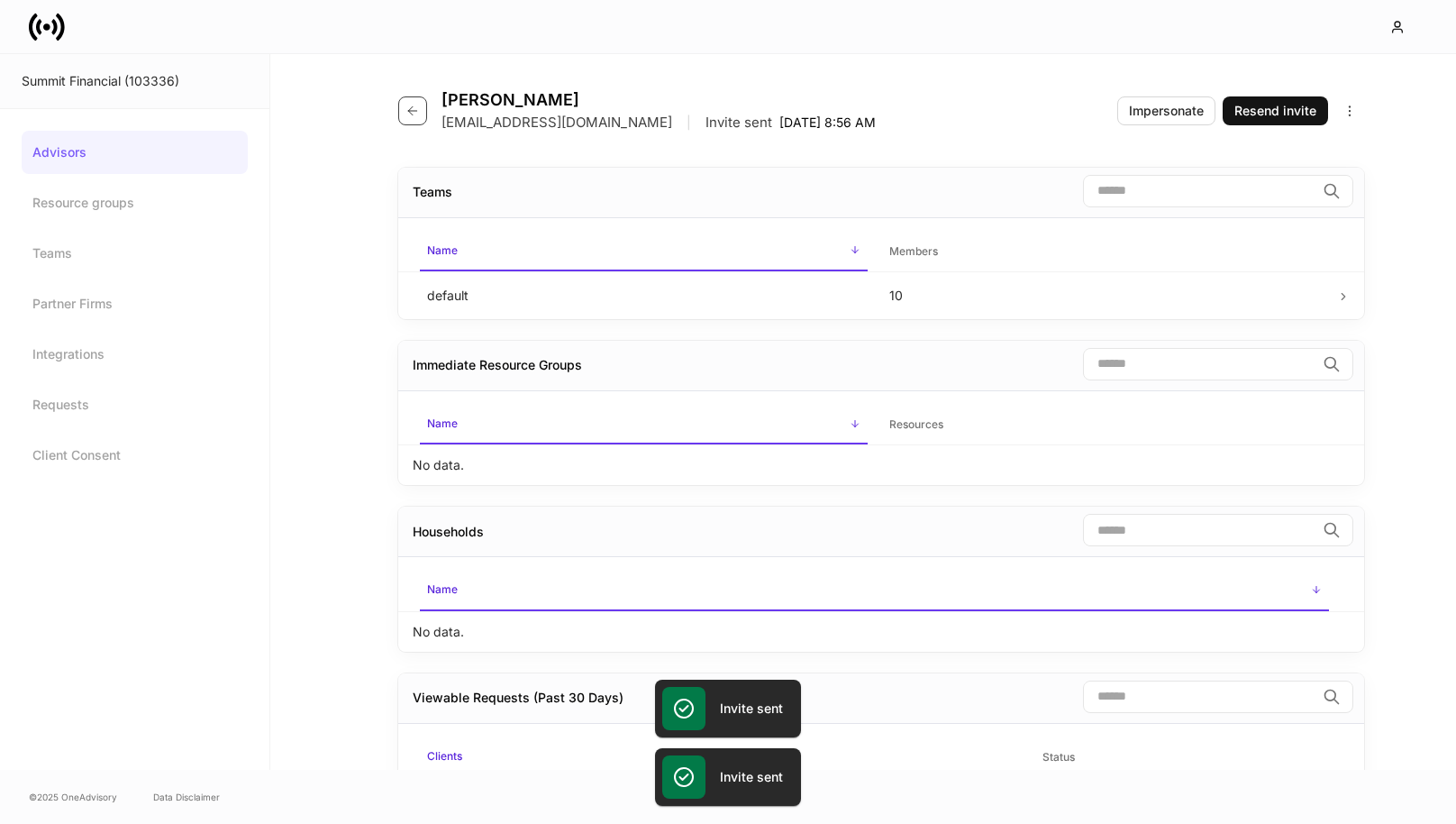
click at [413, 111] on icon "button" at bounding box center [413, 110] width 15 height 15
